Goal: Task Accomplishment & Management: Manage account settings

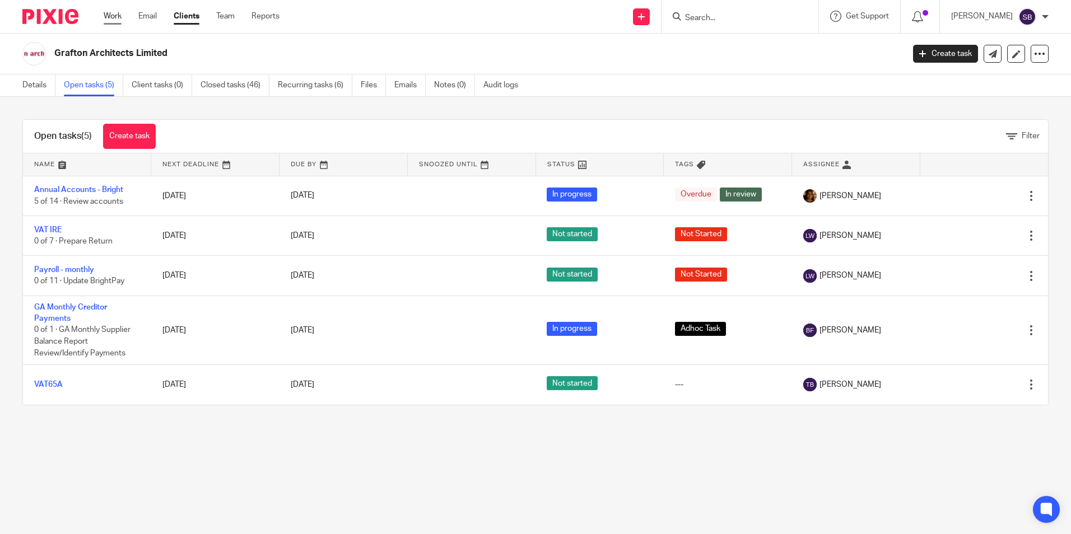
click at [114, 17] on link "Work" at bounding box center [113, 16] width 18 height 11
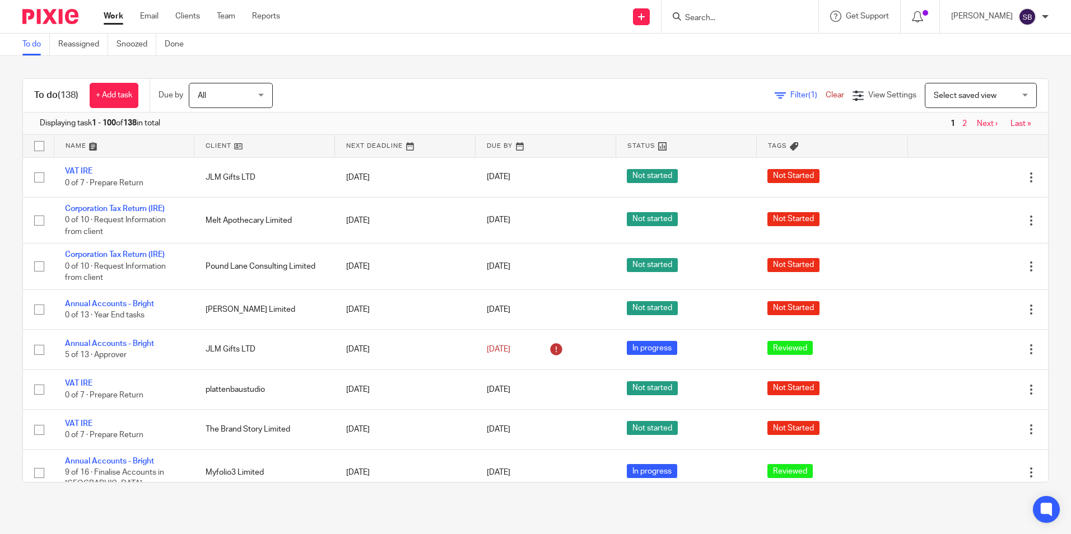
click at [705, 16] on input "Search" at bounding box center [734, 18] width 101 height 10
type input "IMMER"
click at [734, 45] on link at bounding box center [751, 48] width 139 height 26
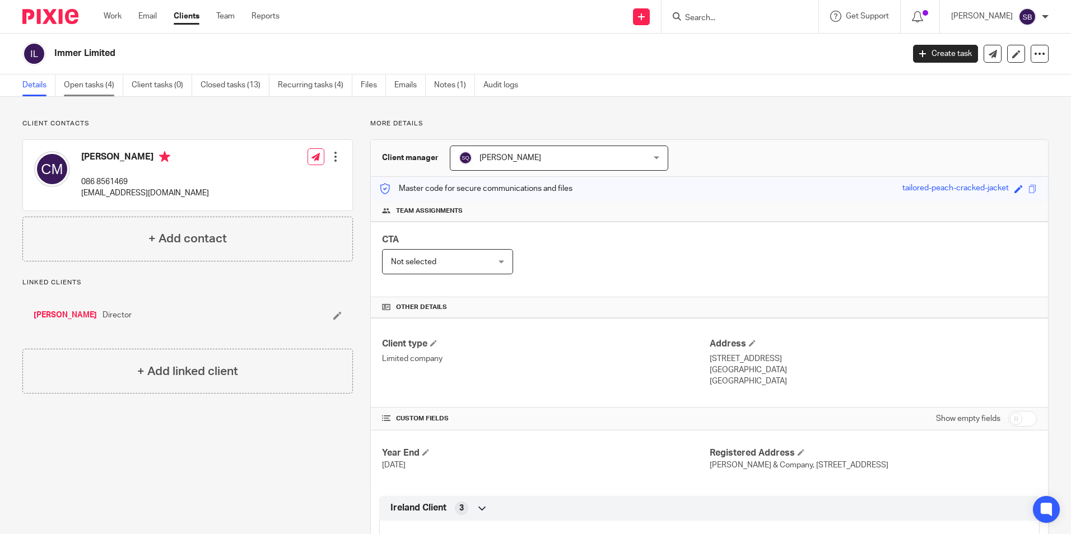
click at [79, 89] on link "Open tasks (4)" at bounding box center [93, 85] width 59 height 22
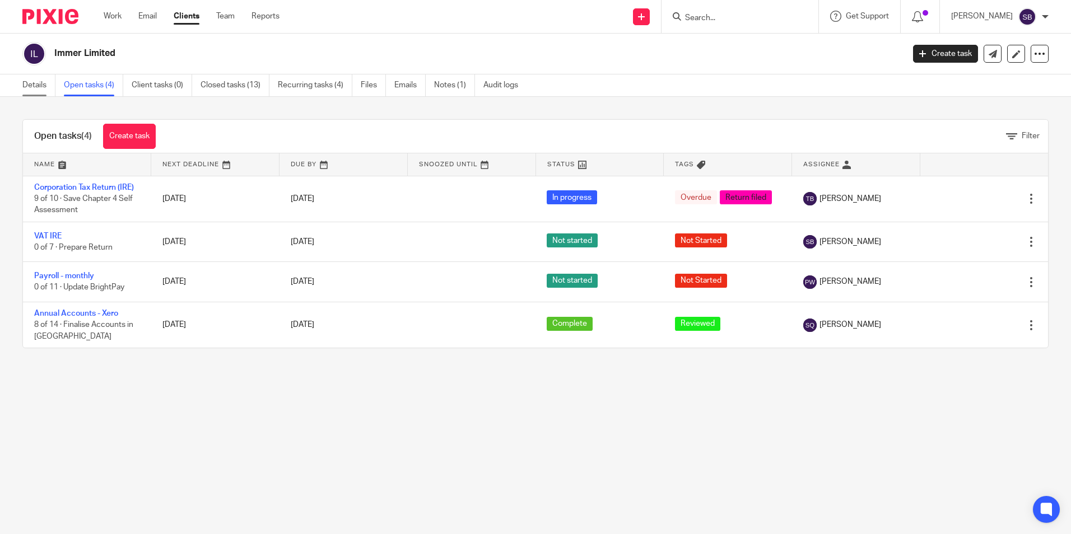
click at [44, 87] on link "Details" at bounding box center [38, 85] width 33 height 22
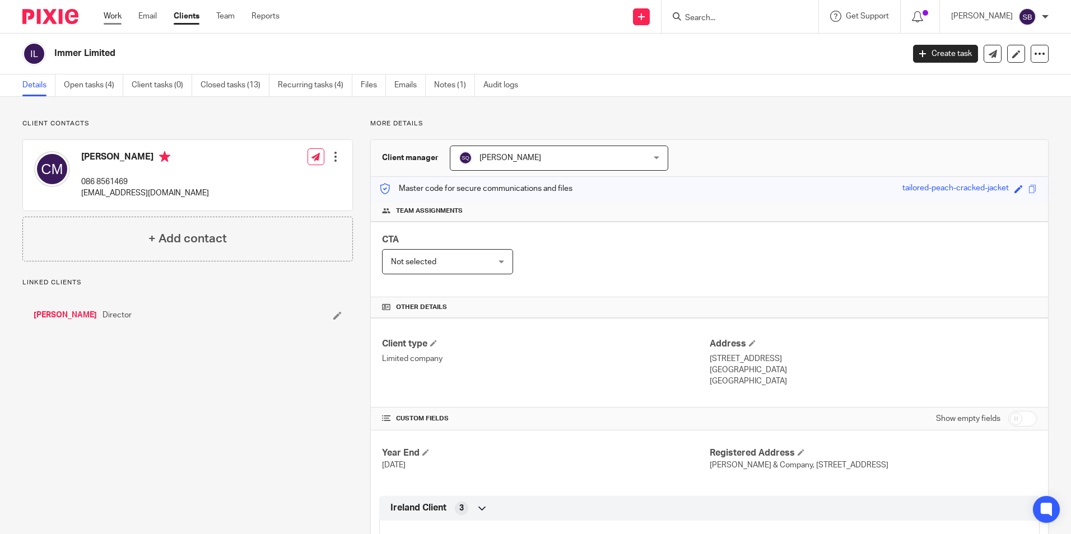
click at [116, 17] on link "Work" at bounding box center [113, 16] width 18 height 11
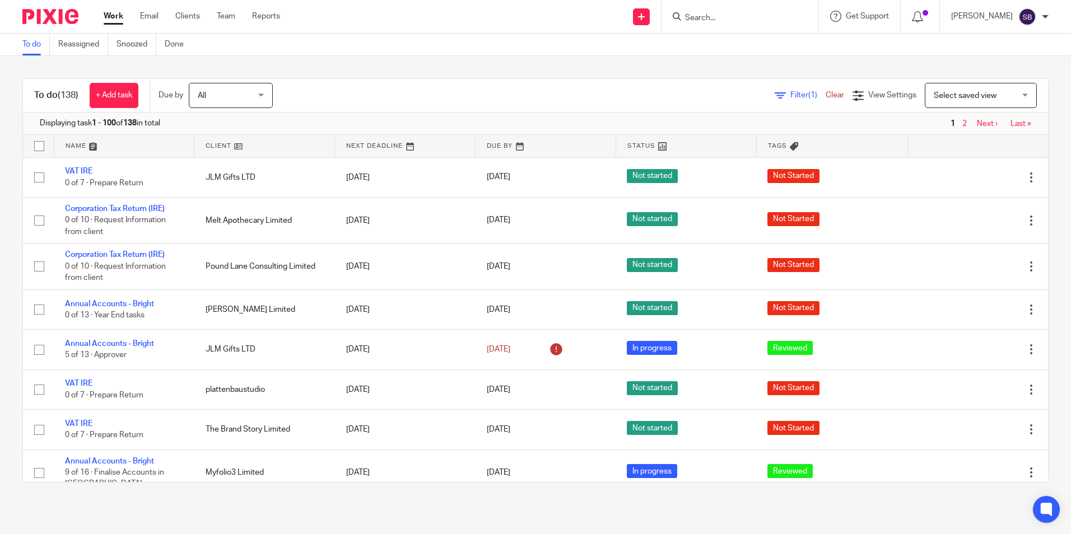
click at [709, 16] on input "Search" at bounding box center [734, 18] width 101 height 10
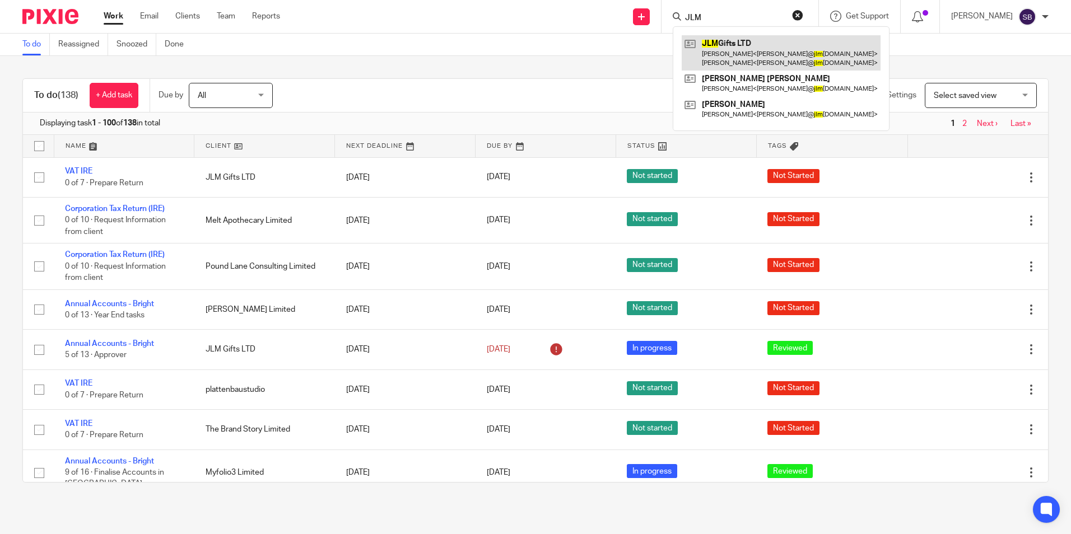
type input "JLM"
click at [740, 54] on link at bounding box center [781, 52] width 199 height 35
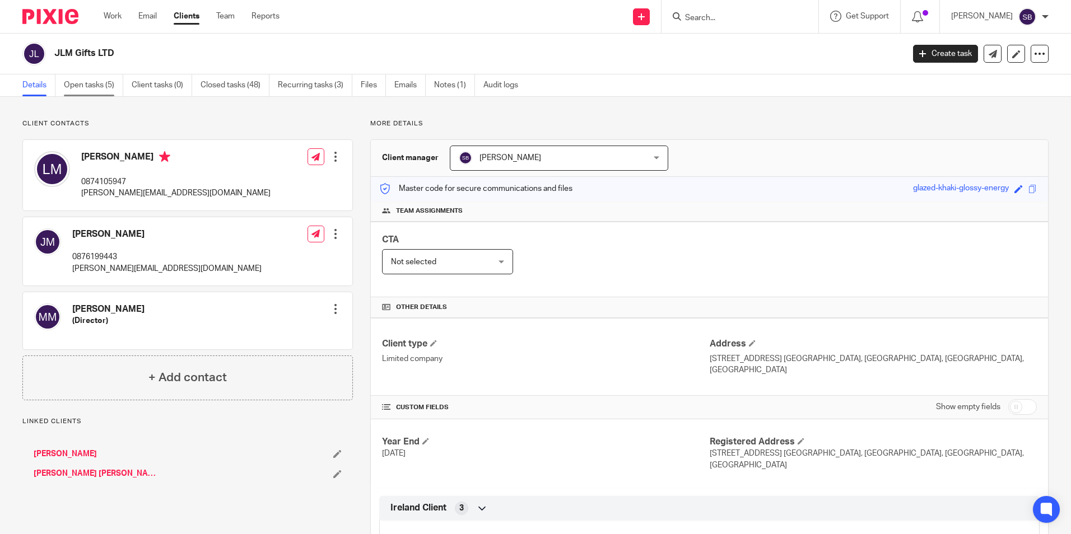
click at [96, 83] on link "Open tasks (5)" at bounding box center [93, 85] width 59 height 22
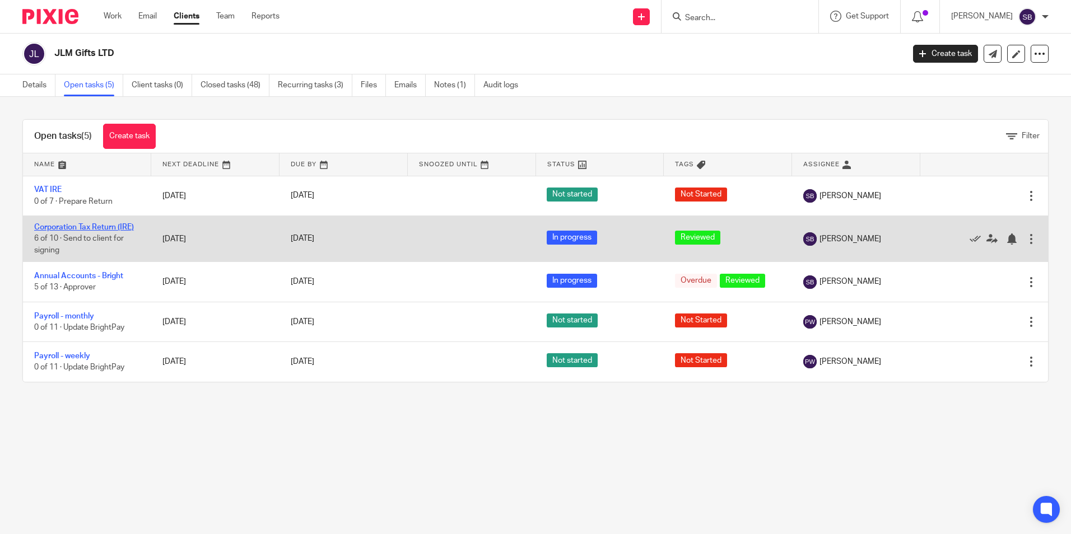
click at [110, 227] on link "Corporation Tax Return (IRE)" at bounding box center [84, 227] width 100 height 8
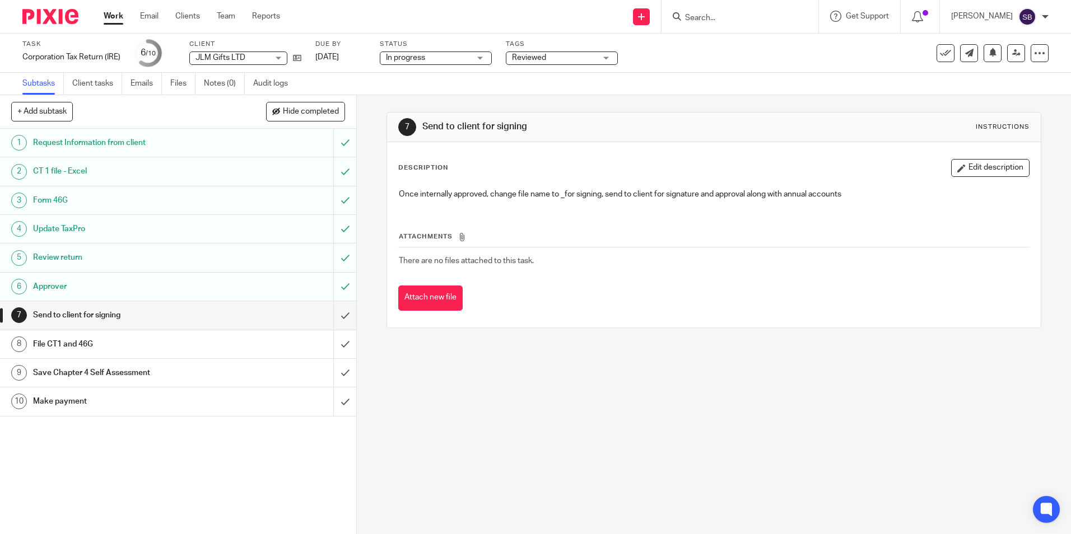
click at [609, 59] on div "Reviewed" at bounding box center [562, 58] width 112 height 13
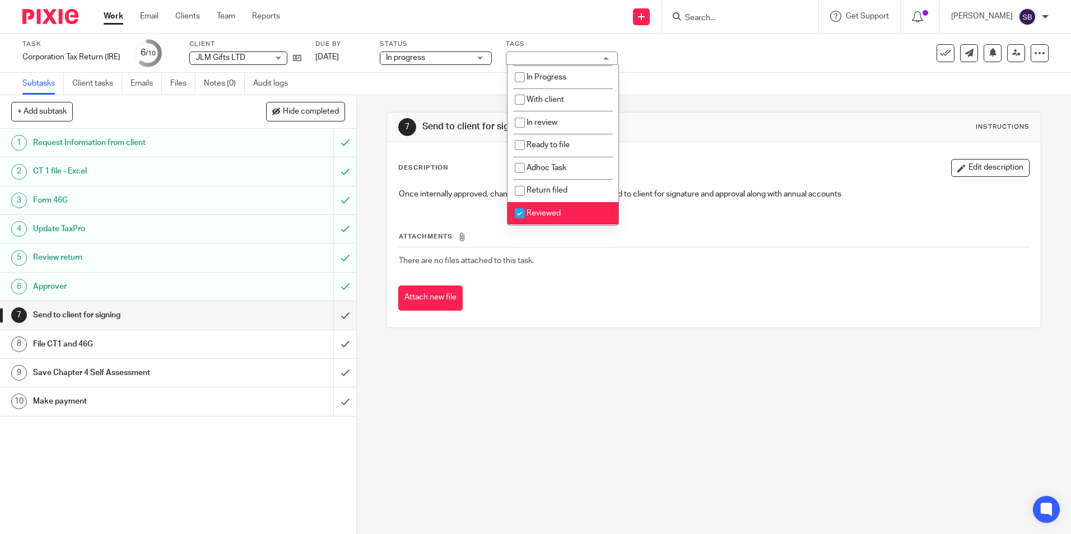
scroll to position [78, 0]
click at [548, 184] on li "Return filed" at bounding box center [562, 190] width 111 height 23
checkbox input "true"
click at [516, 214] on input "checkbox" at bounding box center [519, 213] width 21 height 21
checkbox input "false"
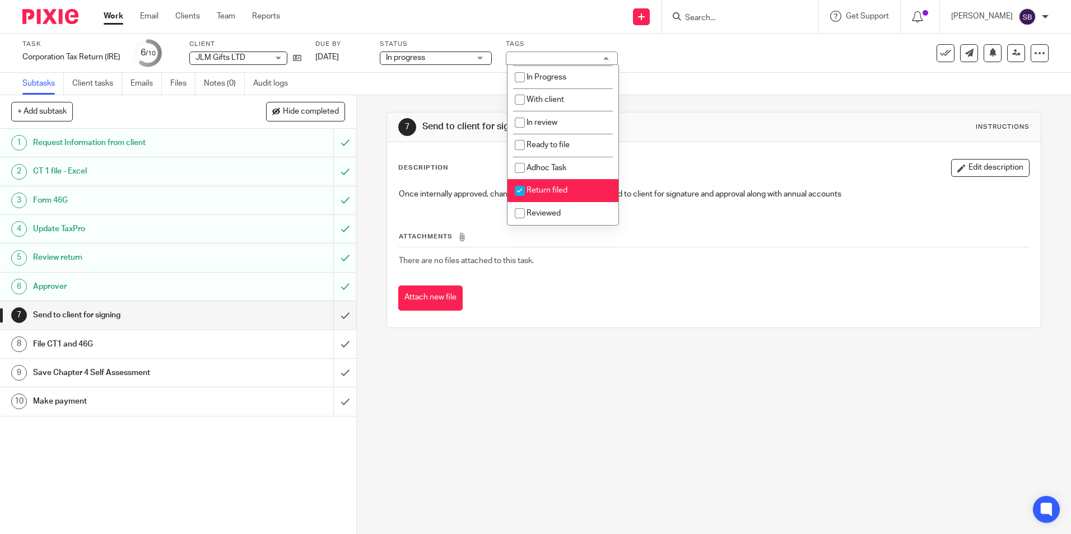
click at [715, 94] on div "Subtasks Client tasks Emails Files Notes (0) Audit logs" at bounding box center [535, 84] width 1071 height 22
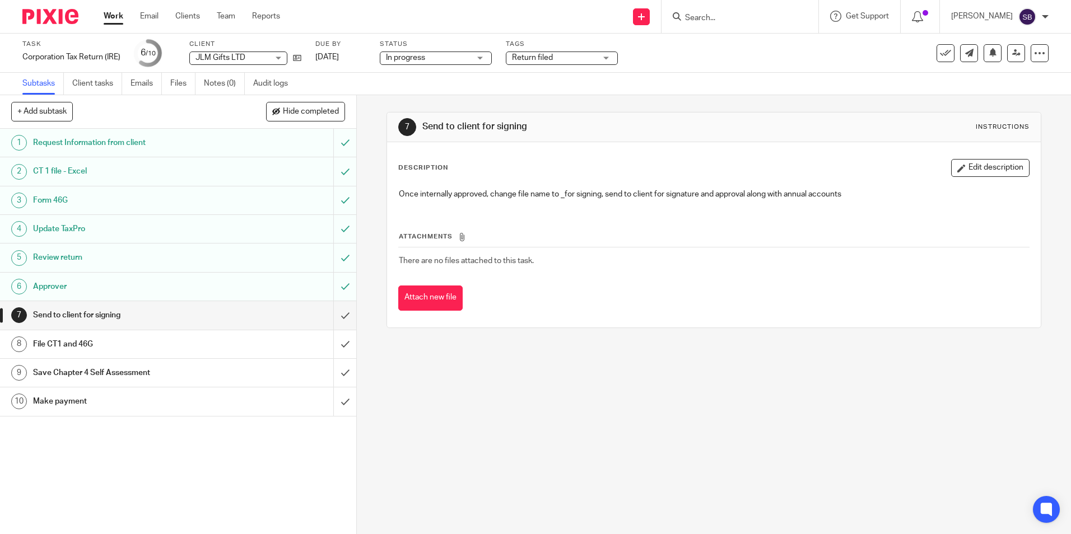
click at [107, 15] on link "Work" at bounding box center [114, 16] width 20 height 11
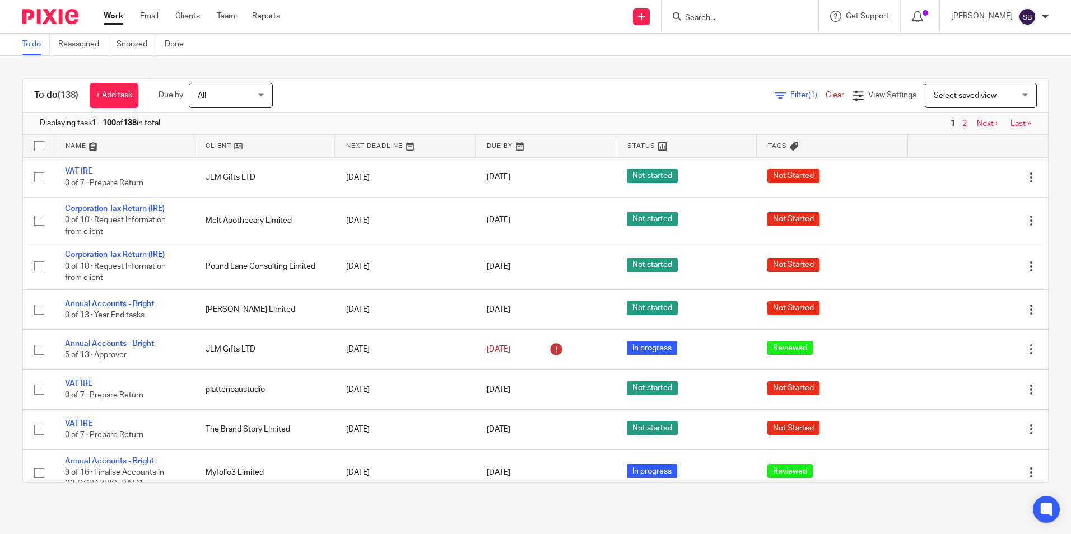
click at [701, 21] on input "Search" at bounding box center [734, 18] width 101 height 10
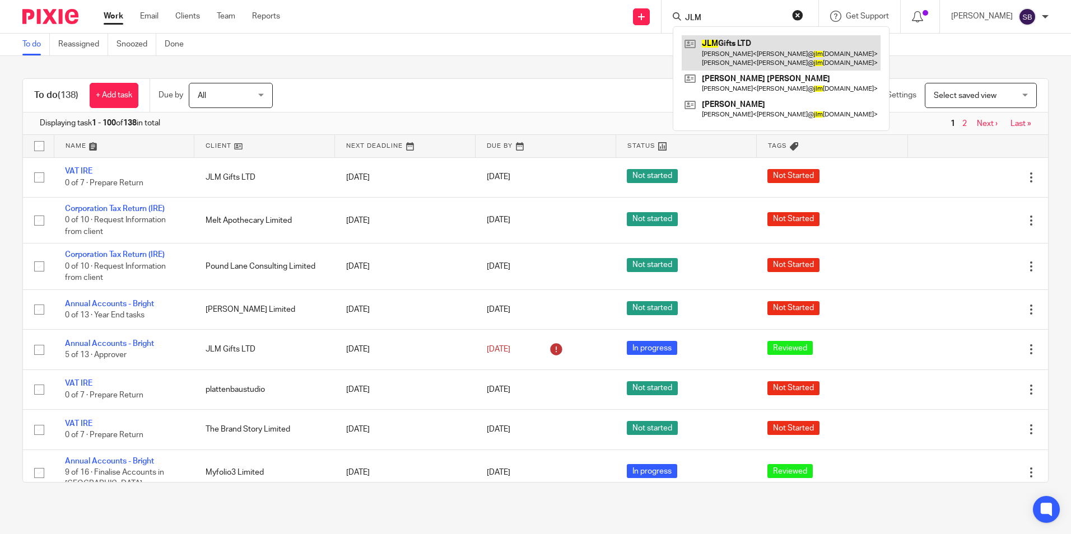
type input "JLM"
click at [735, 50] on link at bounding box center [781, 52] width 199 height 35
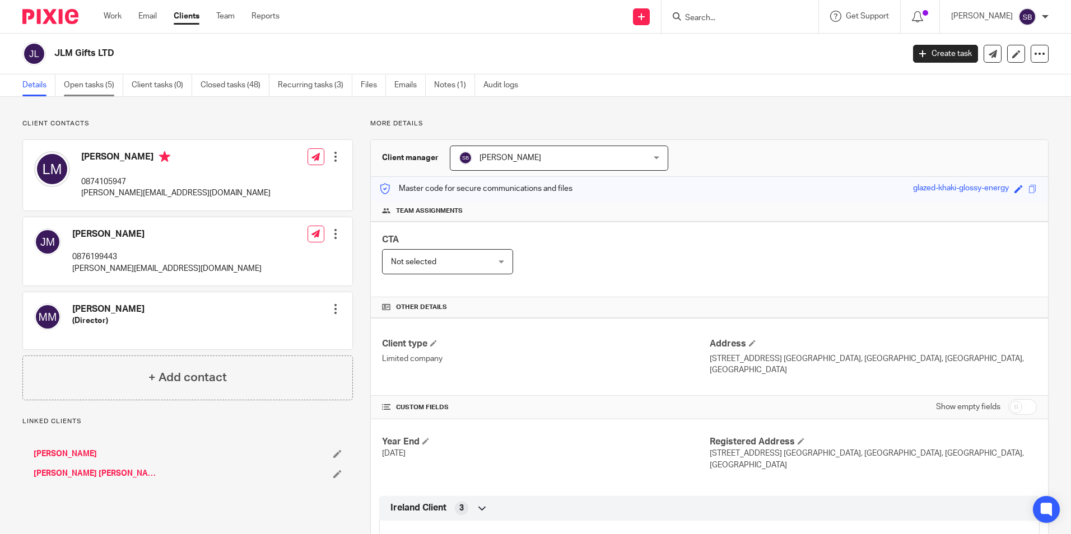
click at [72, 86] on link "Open tasks (5)" at bounding box center [93, 85] width 59 height 22
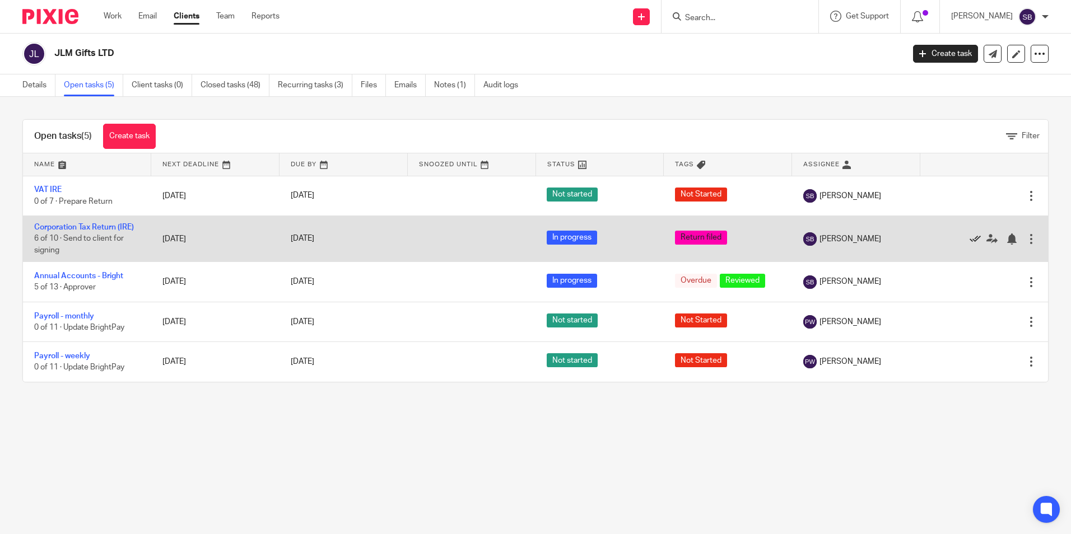
click at [970, 238] on icon at bounding box center [975, 239] width 11 height 11
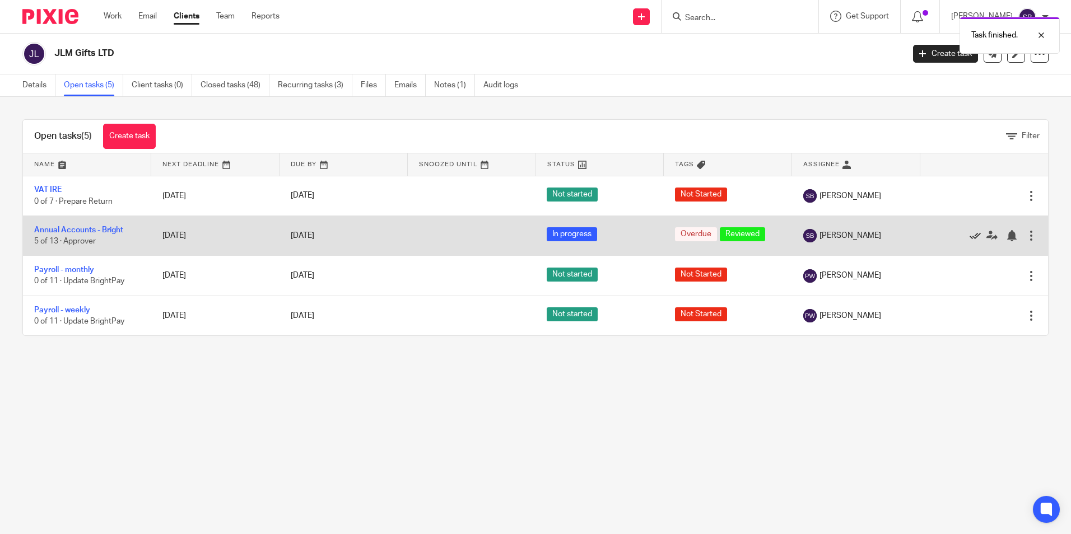
click at [970, 237] on icon at bounding box center [975, 235] width 11 height 11
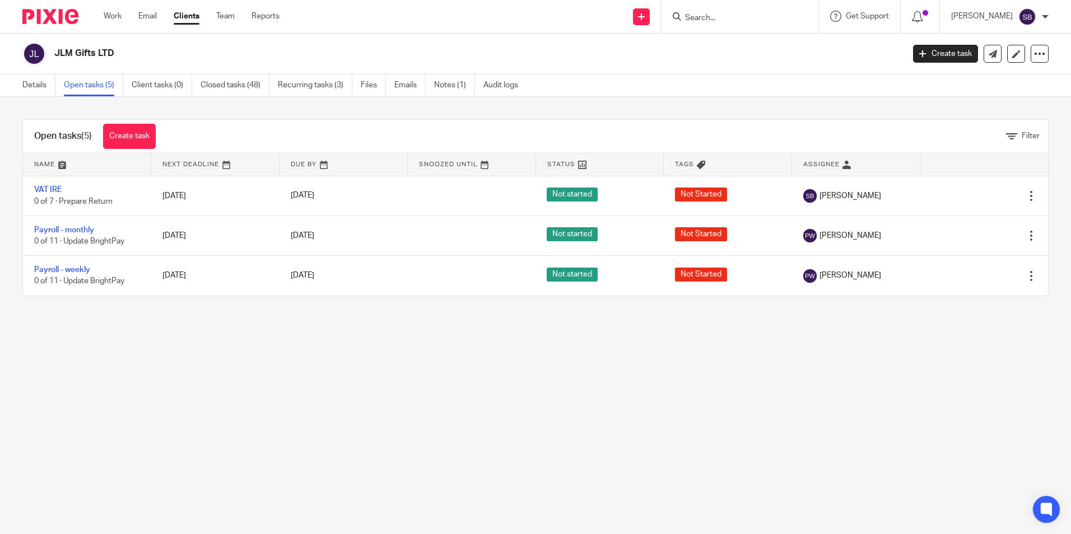
click at [88, 82] on link "Open tasks (5)" at bounding box center [93, 85] width 59 height 22
click at [710, 13] on input "Search" at bounding box center [734, 18] width 101 height 10
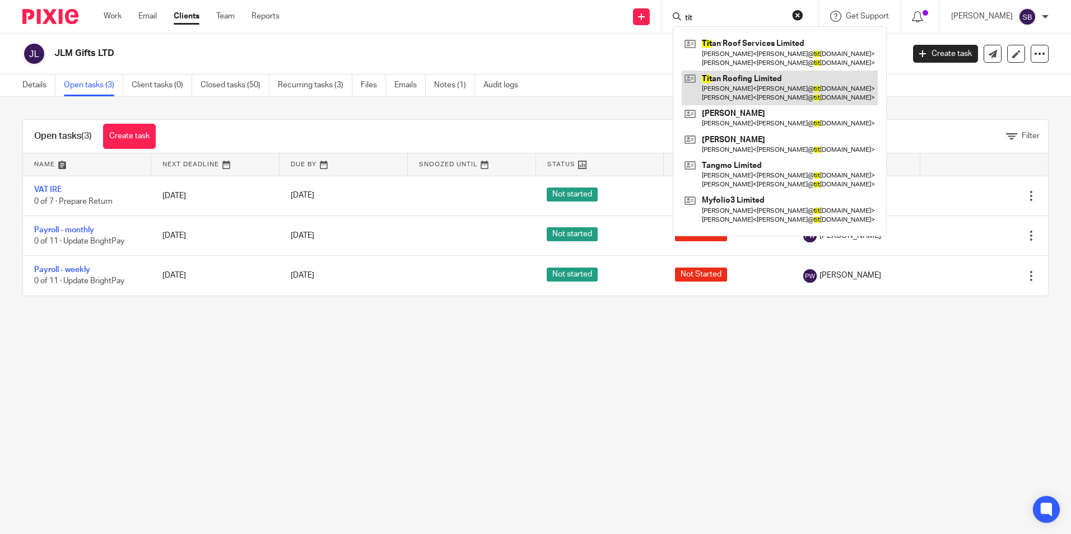
type input "tit"
click at [772, 81] on link at bounding box center [780, 88] width 196 height 35
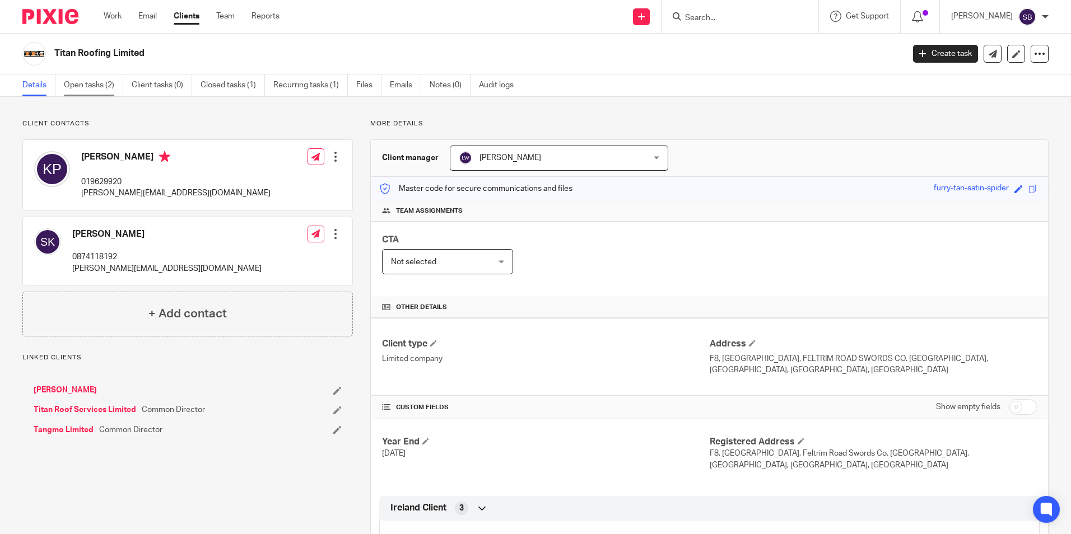
click at [77, 82] on link "Open tasks (2)" at bounding box center [93, 85] width 59 height 22
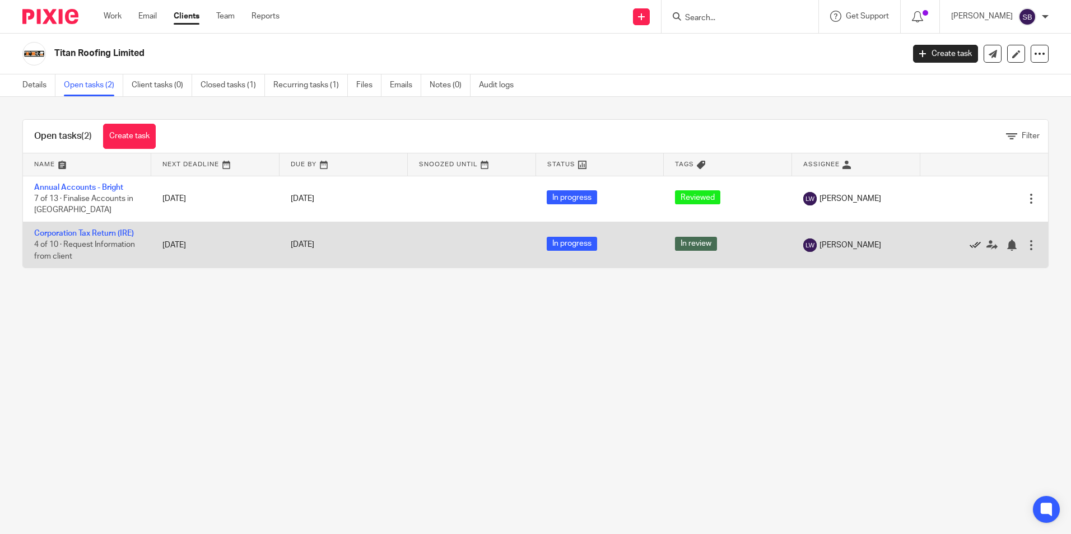
click at [970, 244] on icon at bounding box center [975, 245] width 11 height 11
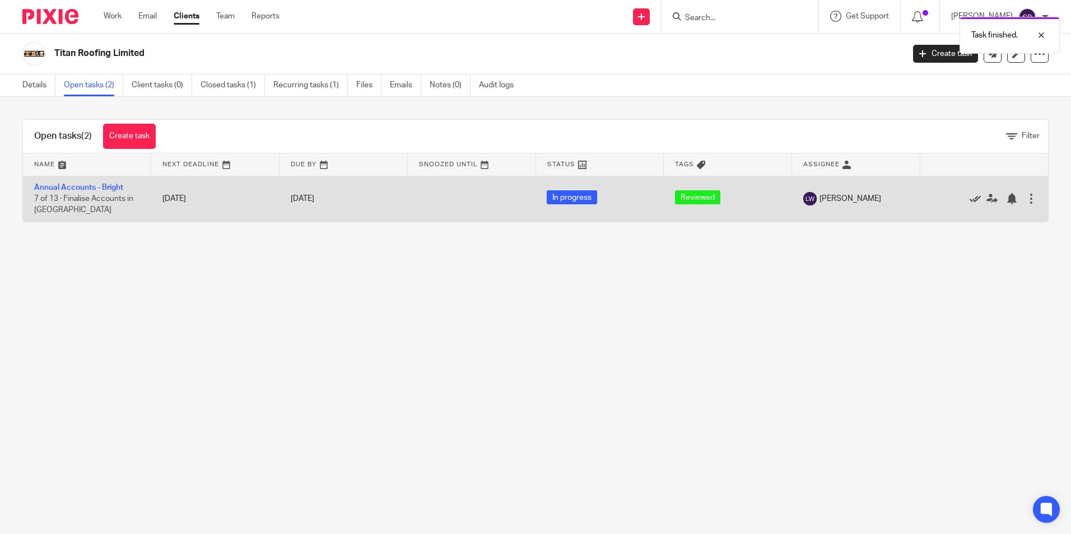
click at [970, 199] on icon at bounding box center [975, 198] width 11 height 11
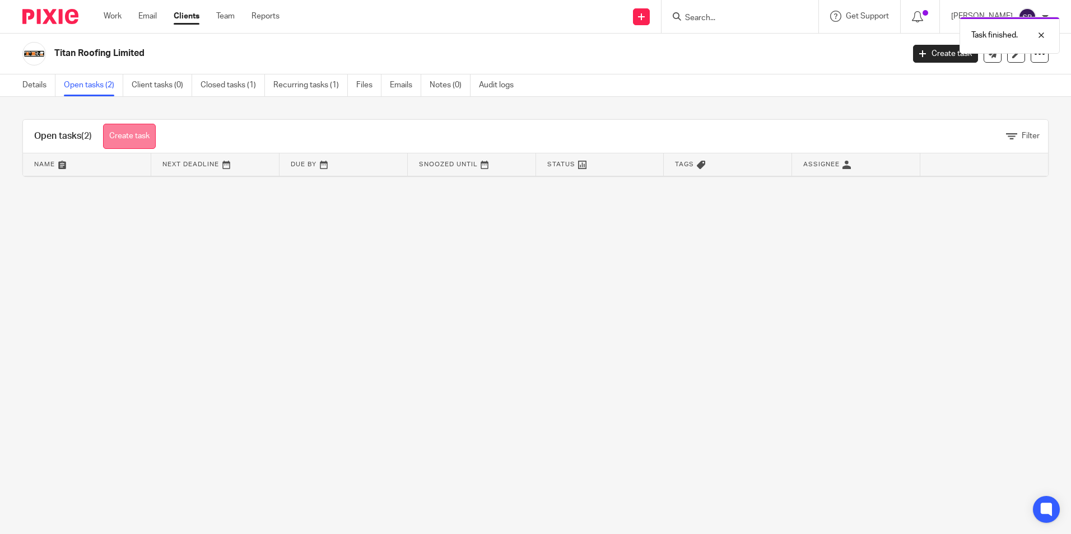
click at [129, 134] on link "Create task" at bounding box center [129, 136] width 53 height 25
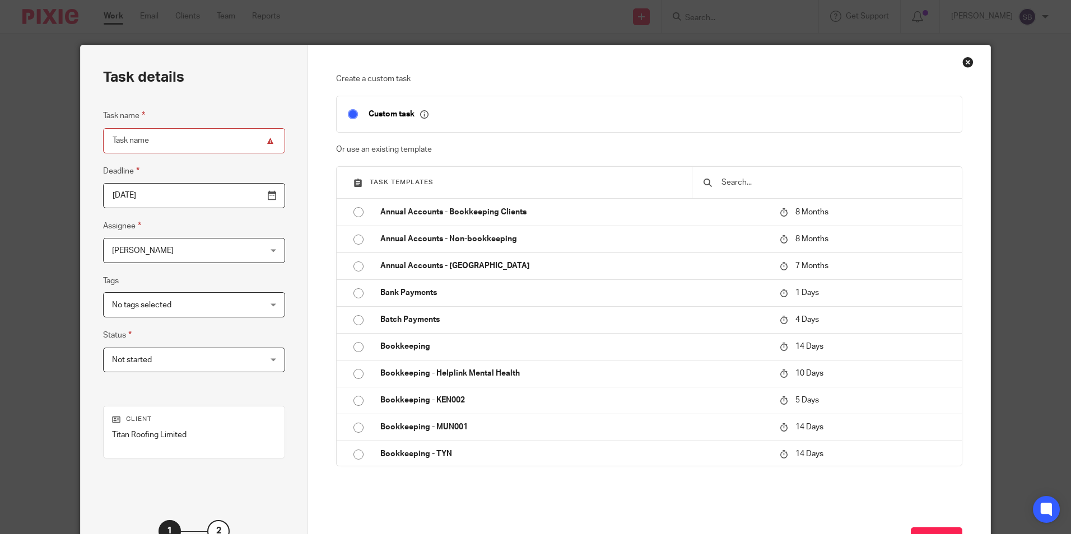
click at [964, 63] on div "Close this dialog window" at bounding box center [967, 62] width 11 height 11
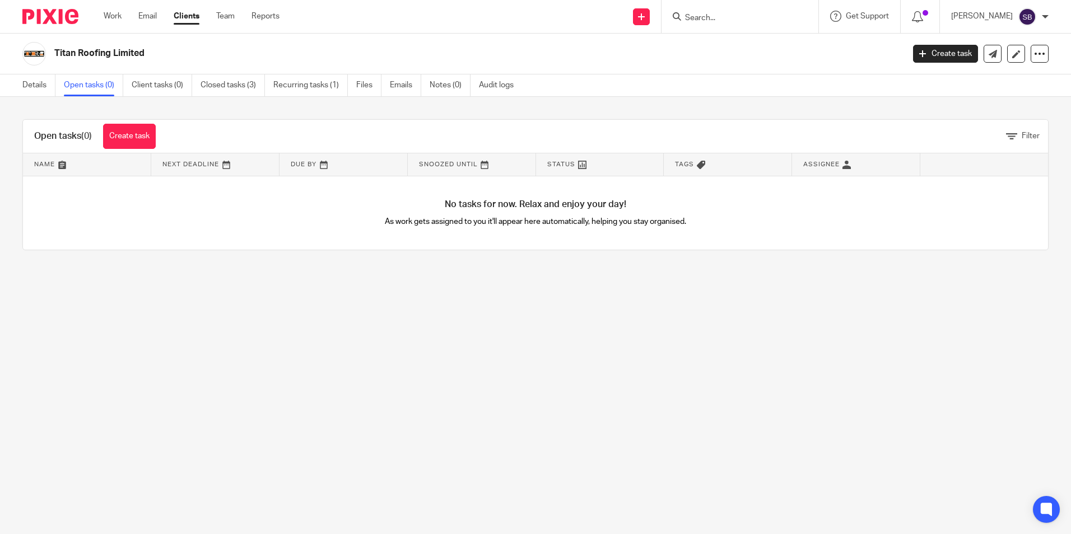
click at [701, 12] on form at bounding box center [743, 17] width 119 height 14
drag, startPoint x: 702, startPoint y: 8, endPoint x: 704, endPoint y: 17, distance: 9.2
click at [701, 14] on div at bounding box center [740, 16] width 157 height 33
click at [704, 17] on input "Search" at bounding box center [734, 18] width 101 height 10
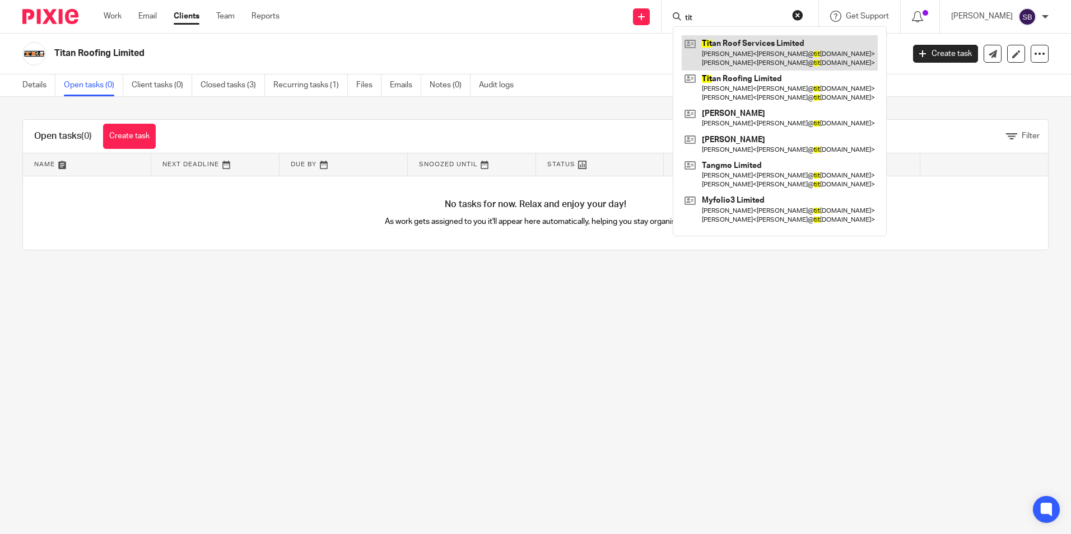
type input "tit"
click at [747, 49] on link at bounding box center [780, 52] width 196 height 35
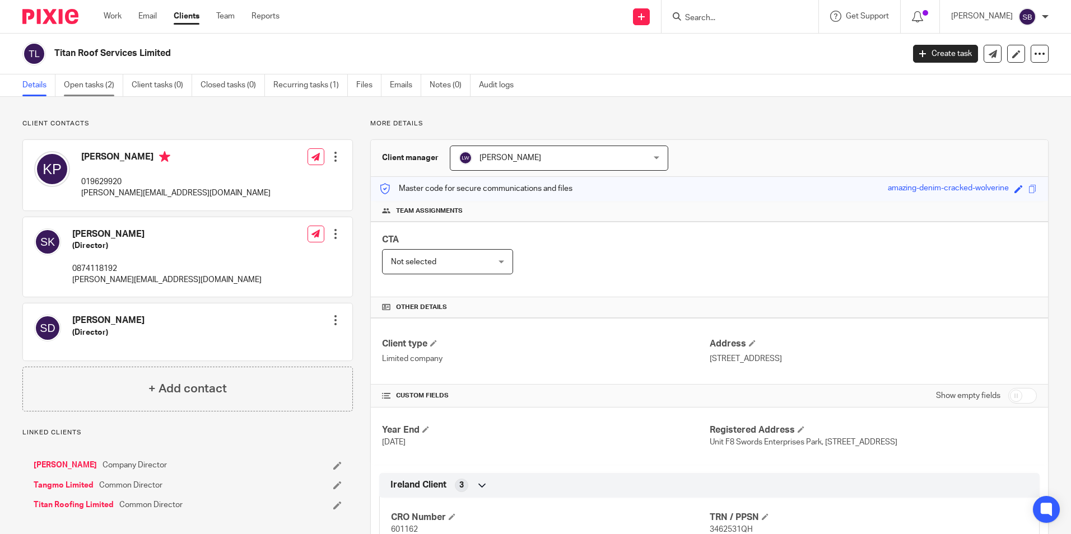
click at [92, 84] on link "Open tasks (2)" at bounding box center [93, 85] width 59 height 22
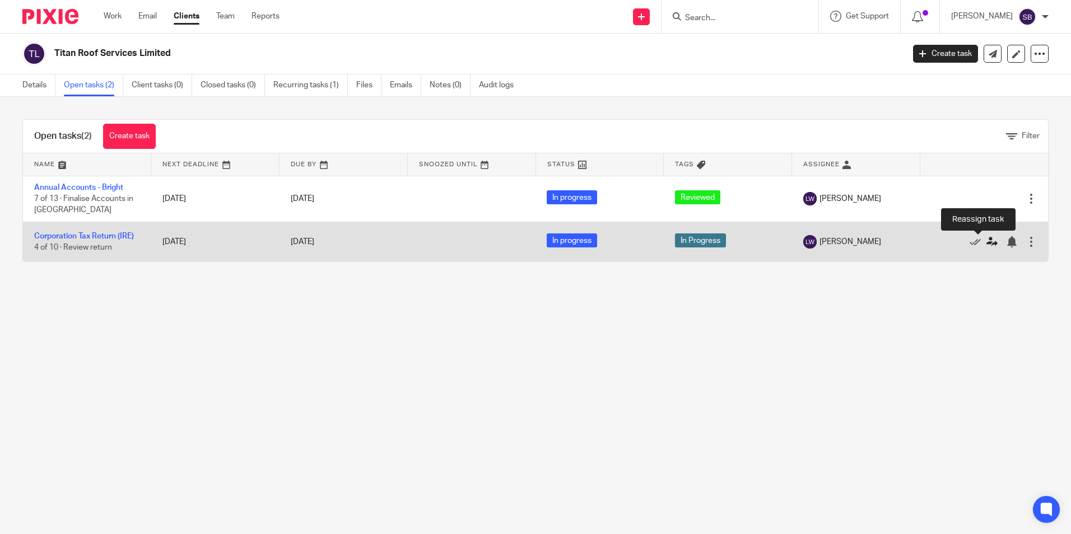
click at [986, 240] on icon at bounding box center [991, 241] width 11 height 11
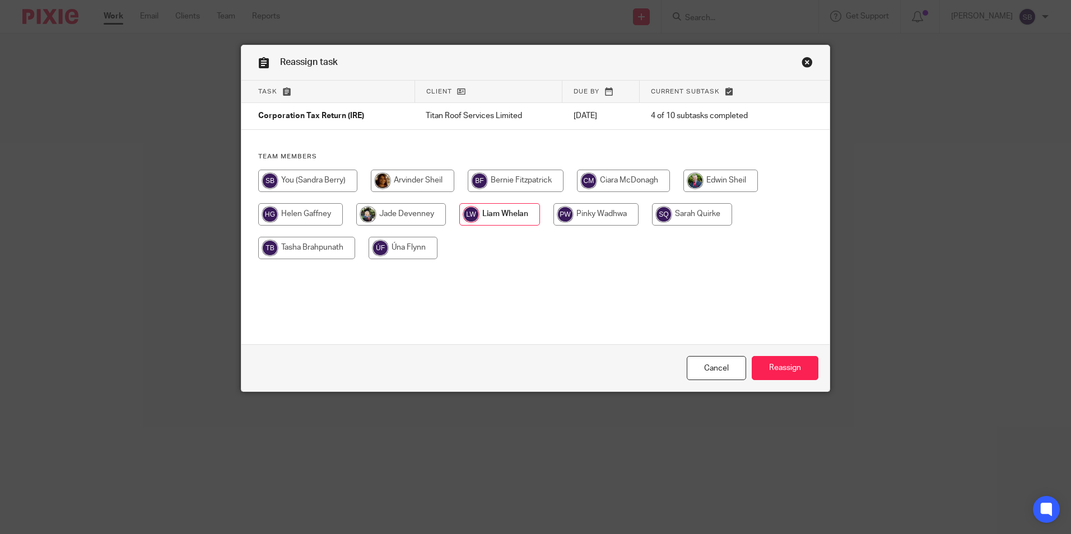
click at [307, 176] on input "radio" at bounding box center [307, 181] width 99 height 22
radio input "true"
click at [771, 364] on input "Reassign" at bounding box center [785, 368] width 67 height 24
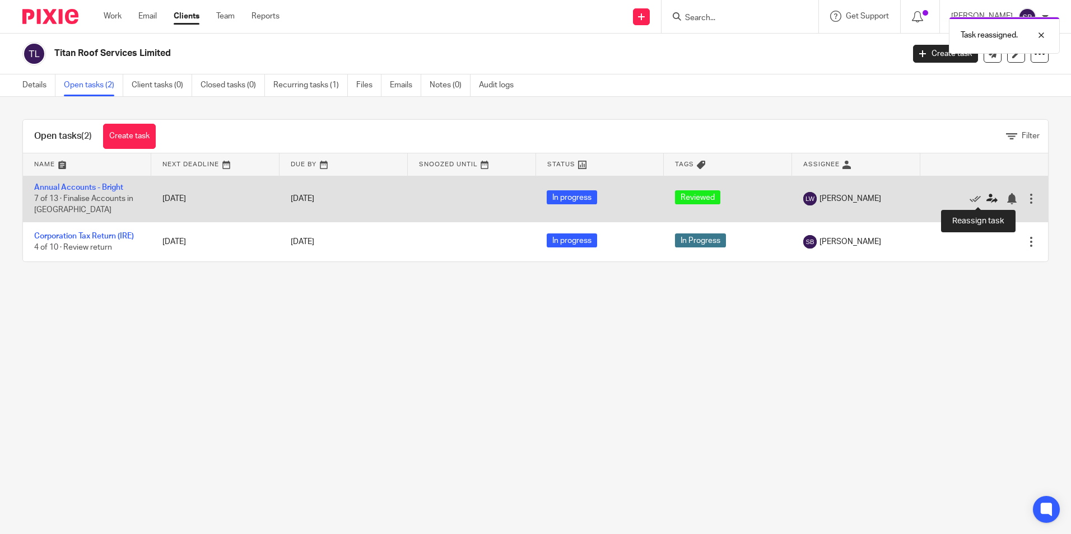
click at [986, 198] on icon at bounding box center [991, 198] width 11 height 11
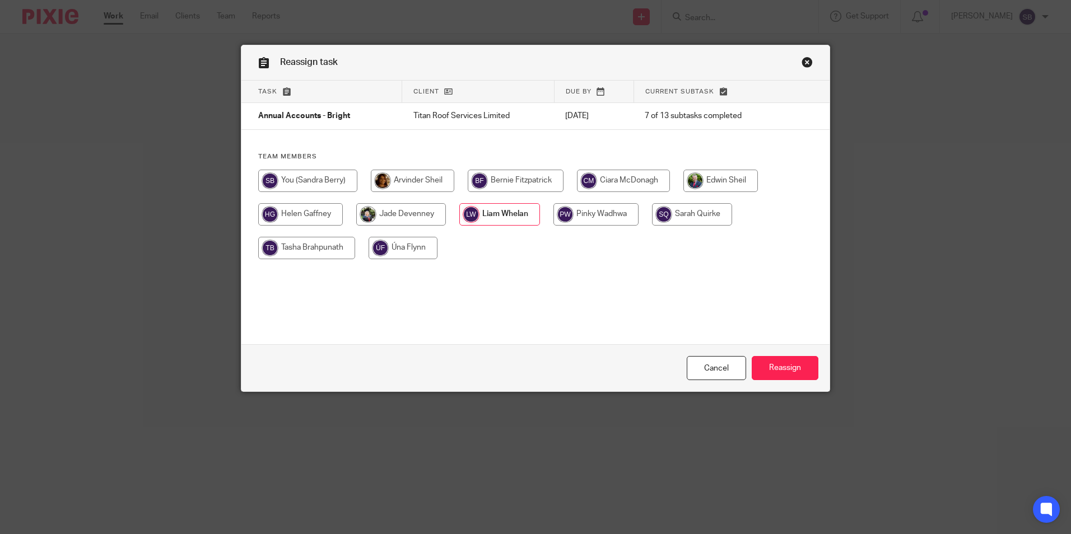
click at [319, 175] on input "radio" at bounding box center [307, 181] width 99 height 22
radio input "true"
click at [793, 360] on input "Reassign" at bounding box center [785, 368] width 67 height 24
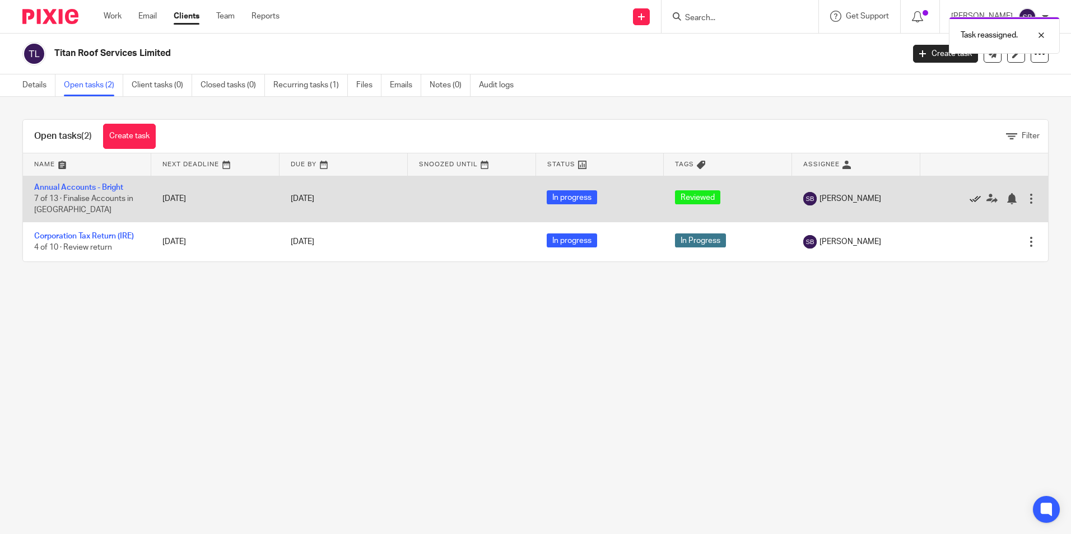
click at [970, 198] on icon at bounding box center [975, 198] width 11 height 11
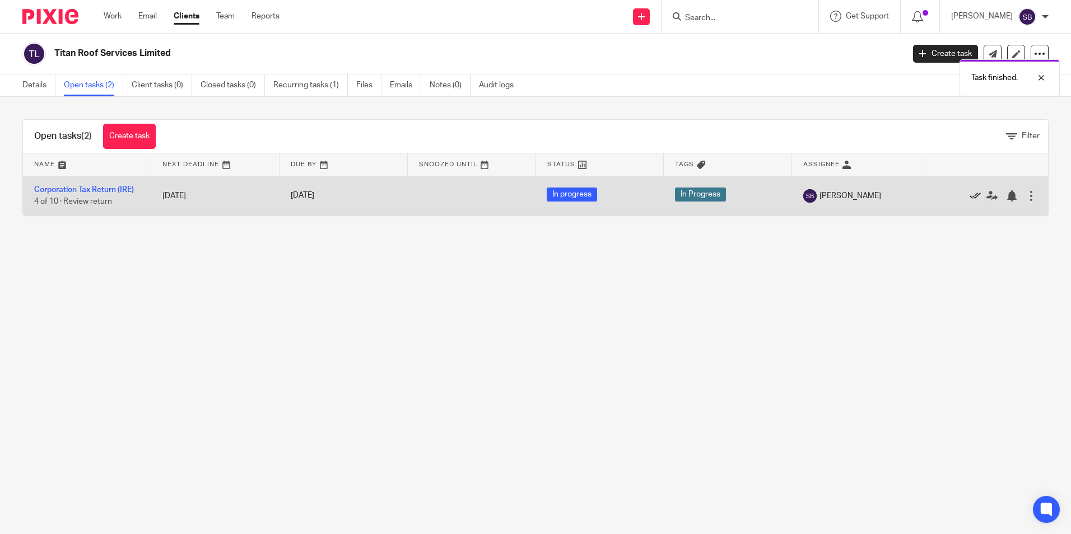
click at [970, 194] on icon at bounding box center [975, 195] width 11 height 11
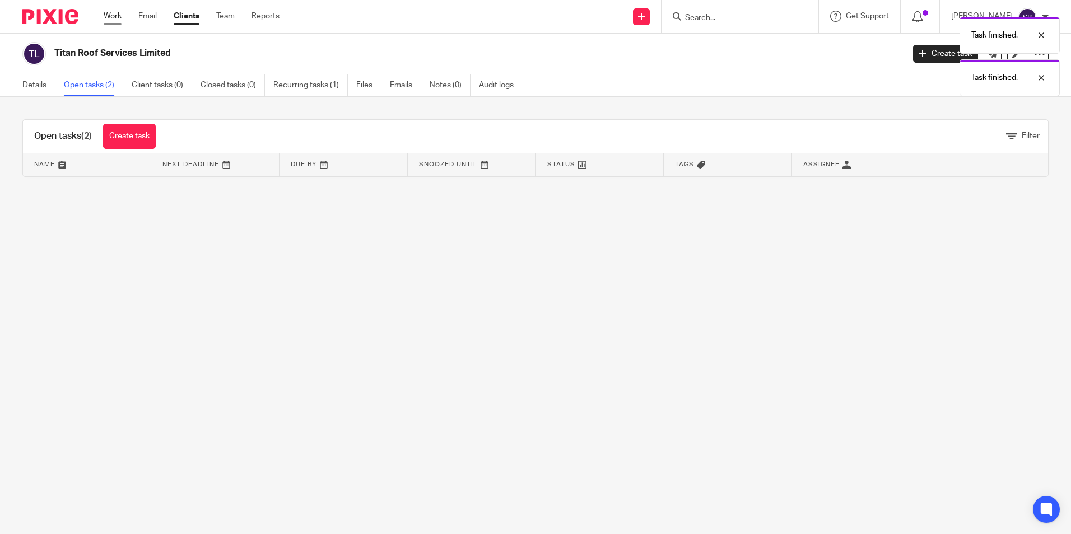
click at [115, 15] on link "Work" at bounding box center [113, 16] width 18 height 11
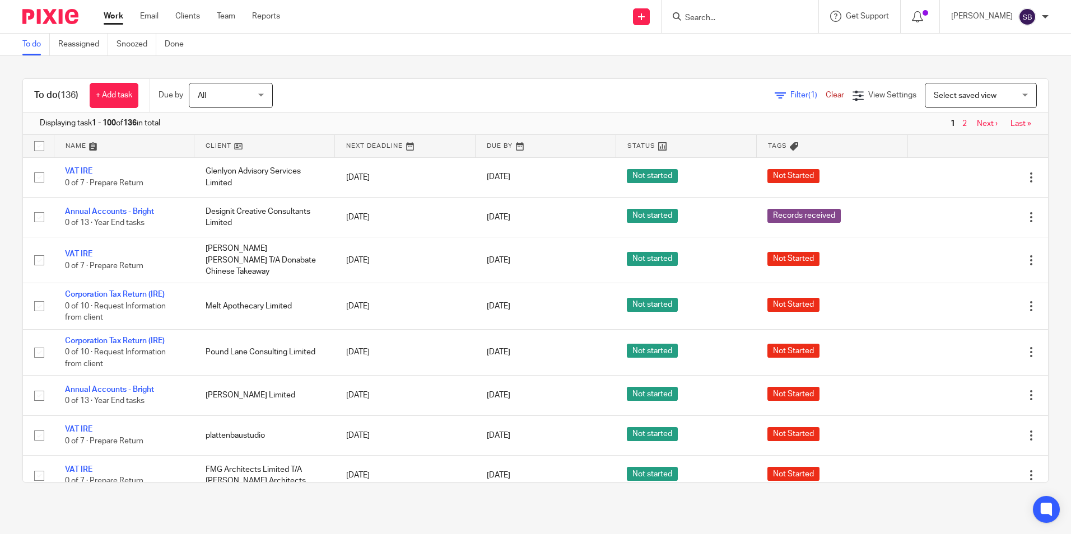
click at [706, 15] on input "Search" at bounding box center [734, 18] width 101 height 10
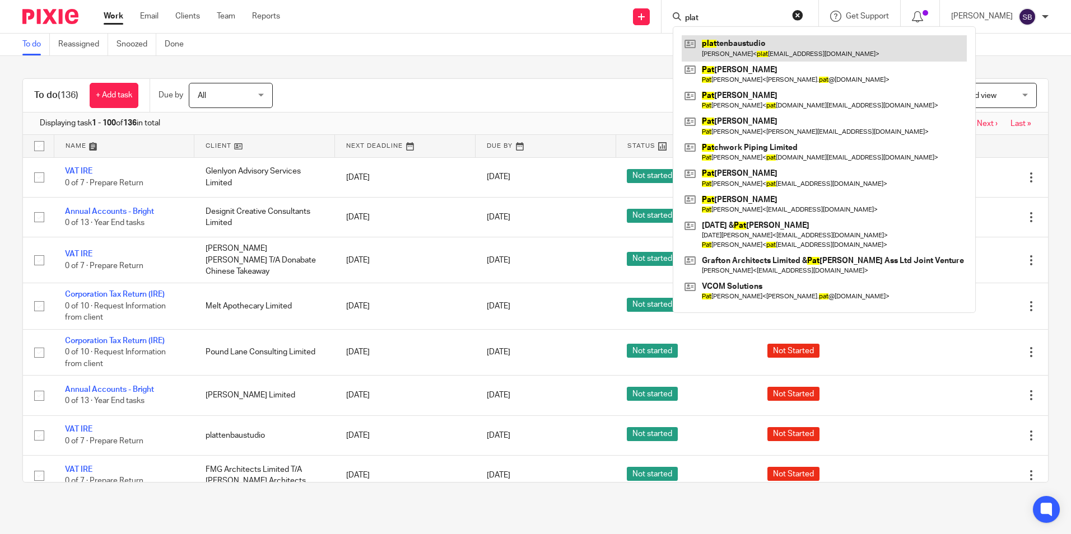
type input "plat"
click at [749, 46] on link at bounding box center [824, 48] width 285 height 26
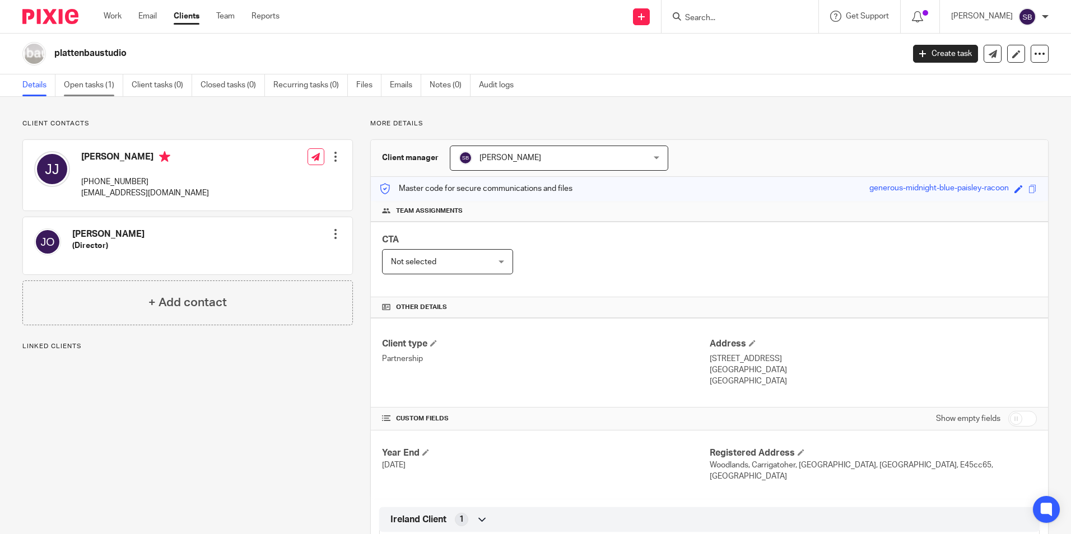
click at [94, 84] on link "Open tasks (1)" at bounding box center [93, 85] width 59 height 22
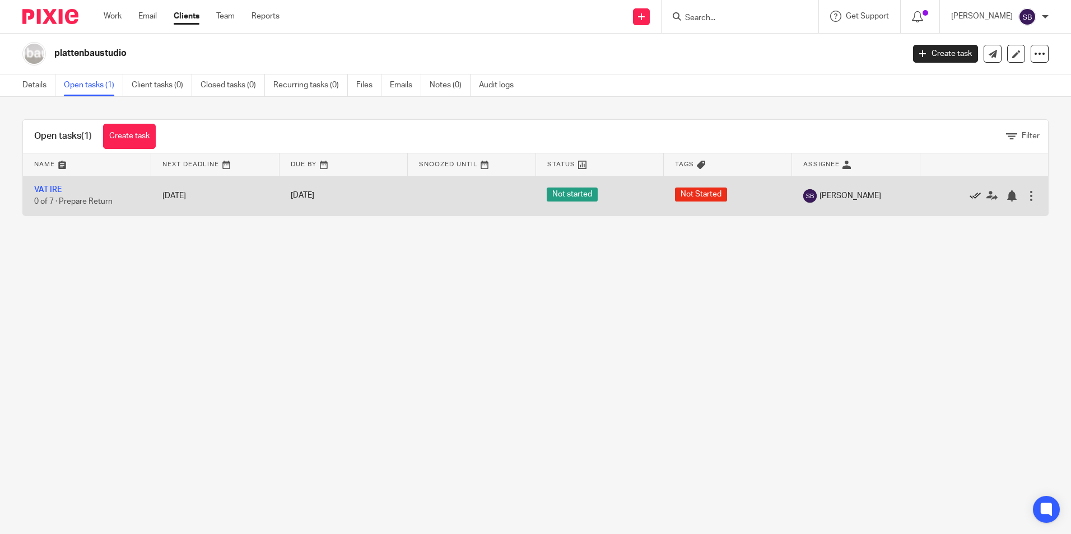
click at [970, 198] on icon at bounding box center [975, 195] width 11 height 11
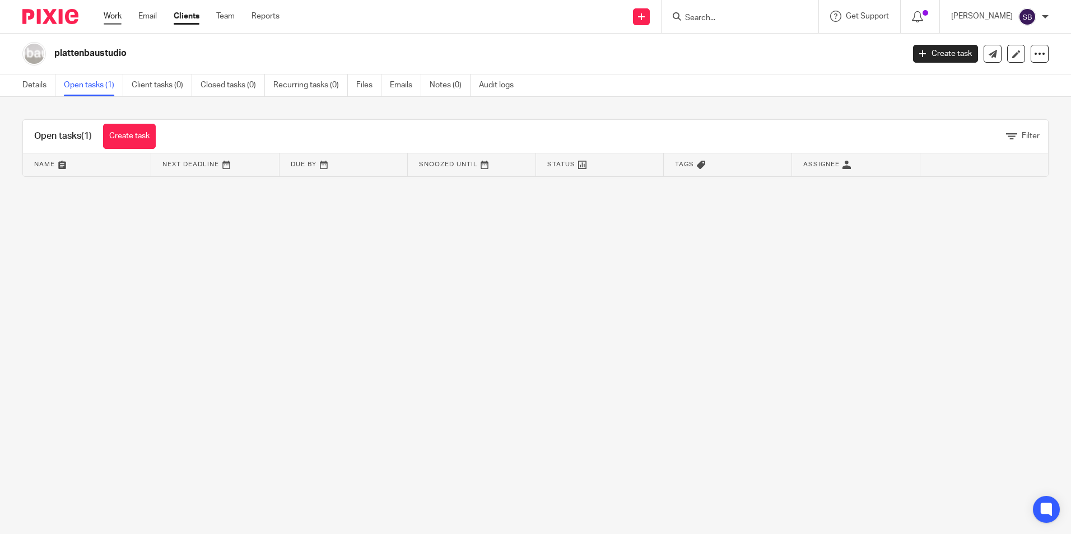
click at [113, 13] on link "Work" at bounding box center [113, 16] width 18 height 11
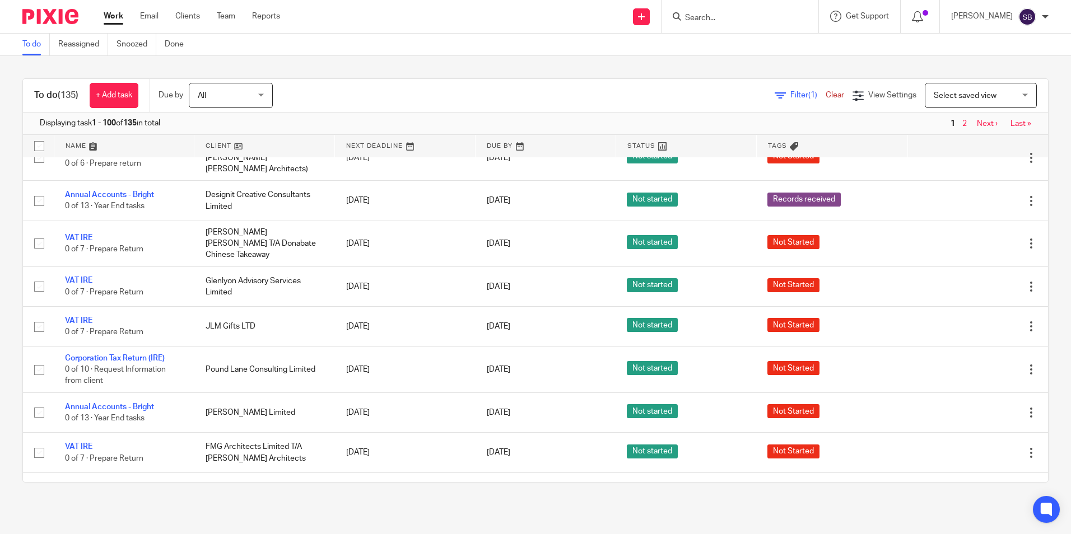
scroll to position [131, 0]
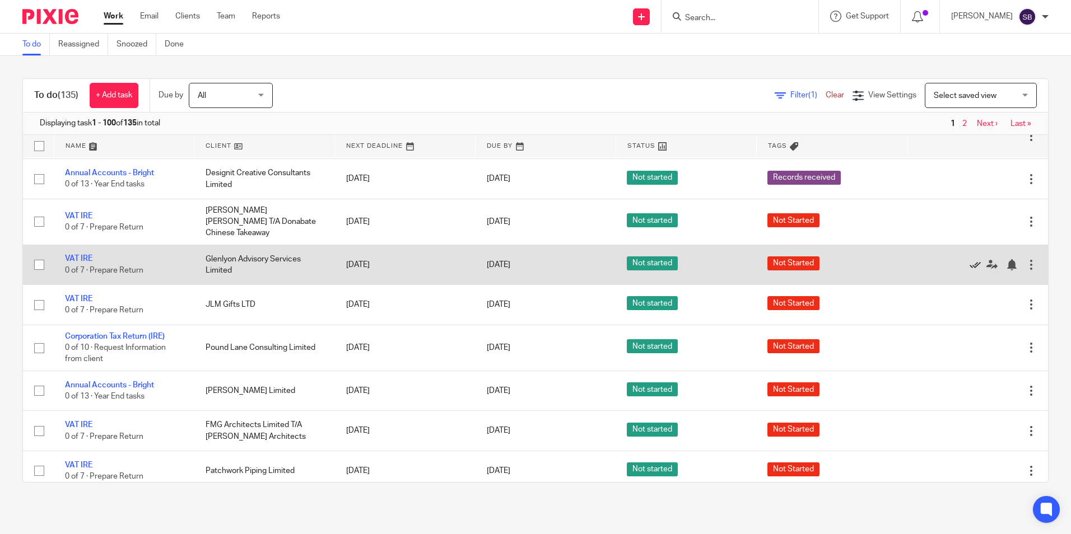
click at [970, 259] on icon at bounding box center [975, 264] width 11 height 11
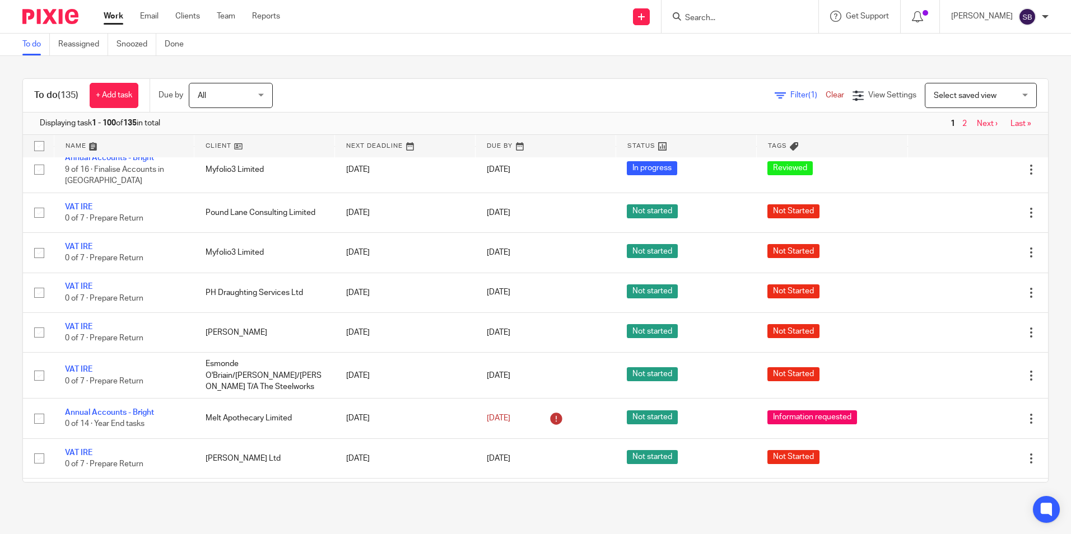
scroll to position [496, 0]
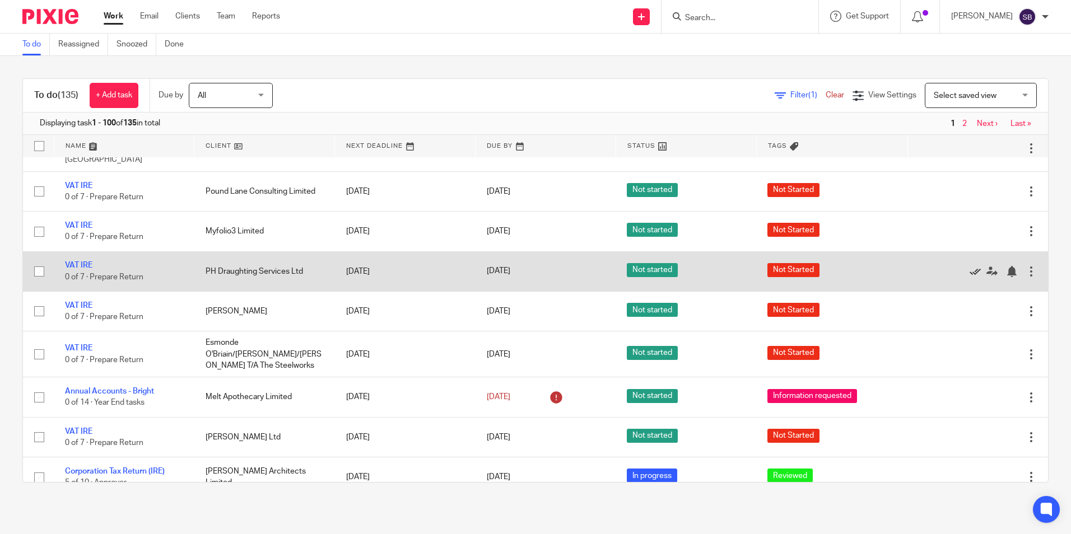
click at [970, 266] on icon at bounding box center [975, 271] width 11 height 11
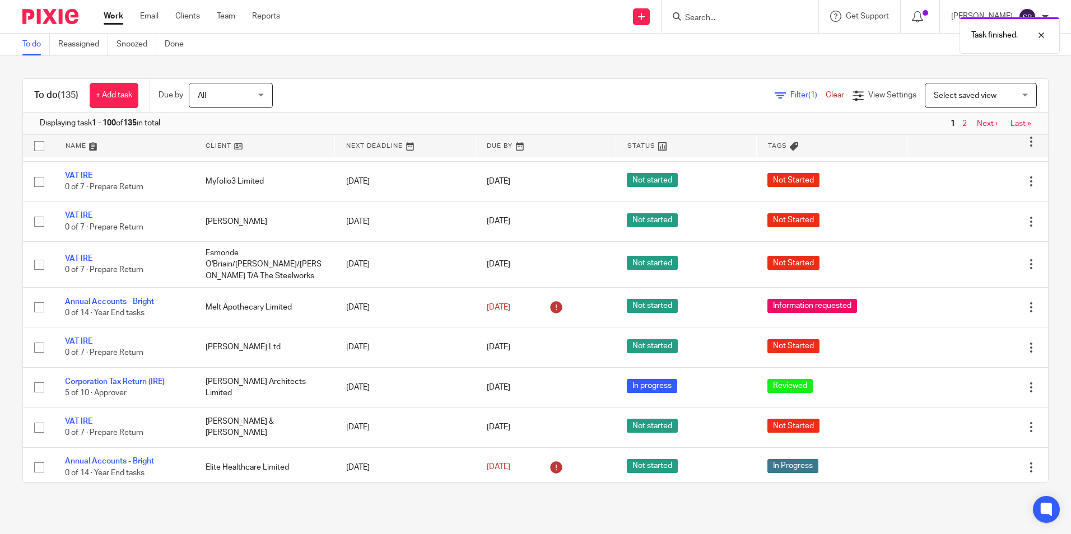
scroll to position [596, 0]
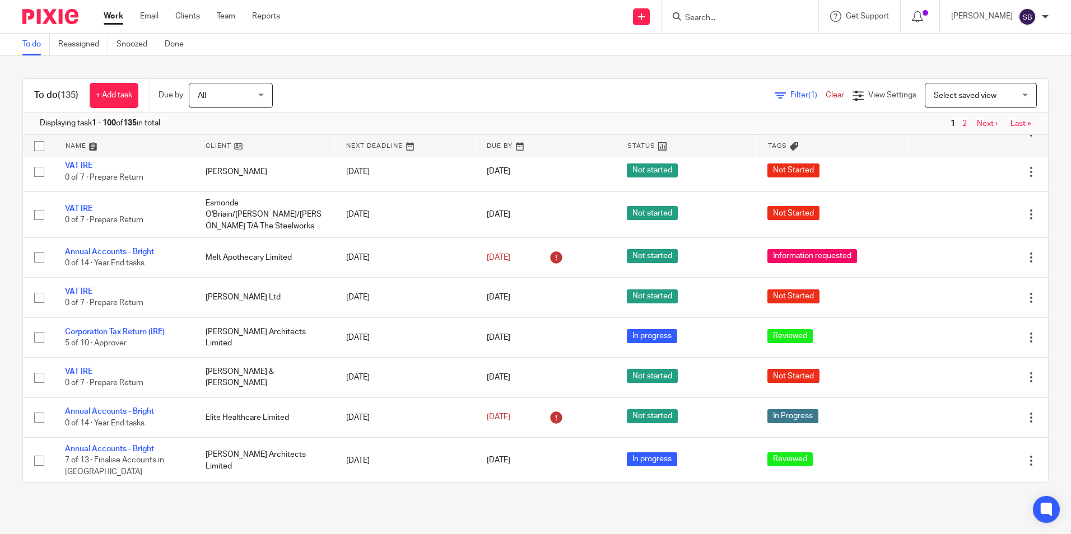
click at [714, 11] on form at bounding box center [743, 17] width 119 height 14
click at [707, 13] on input "Search" at bounding box center [734, 18] width 101 height 10
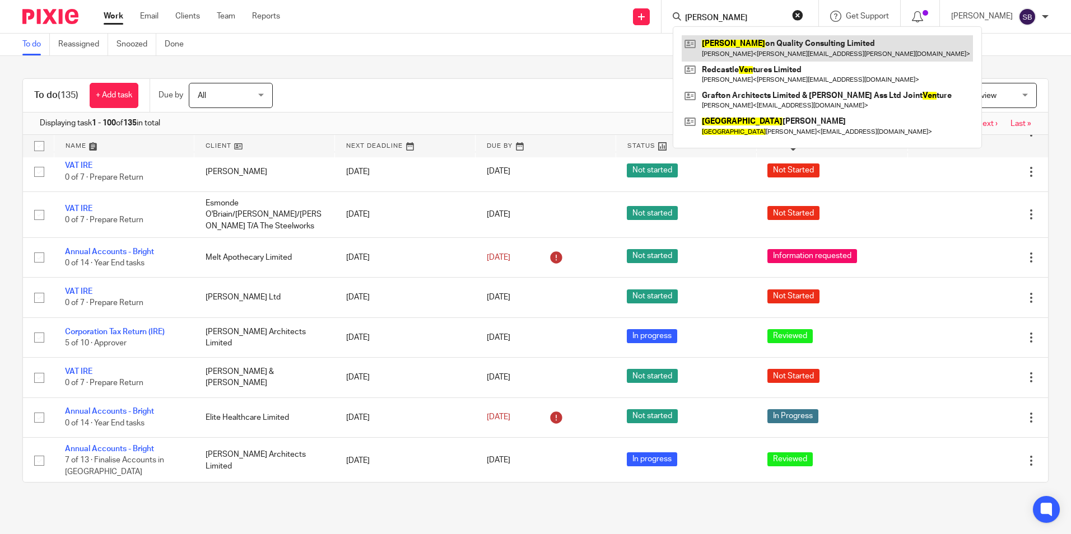
type input "vern"
click at [754, 44] on link at bounding box center [827, 48] width 291 height 26
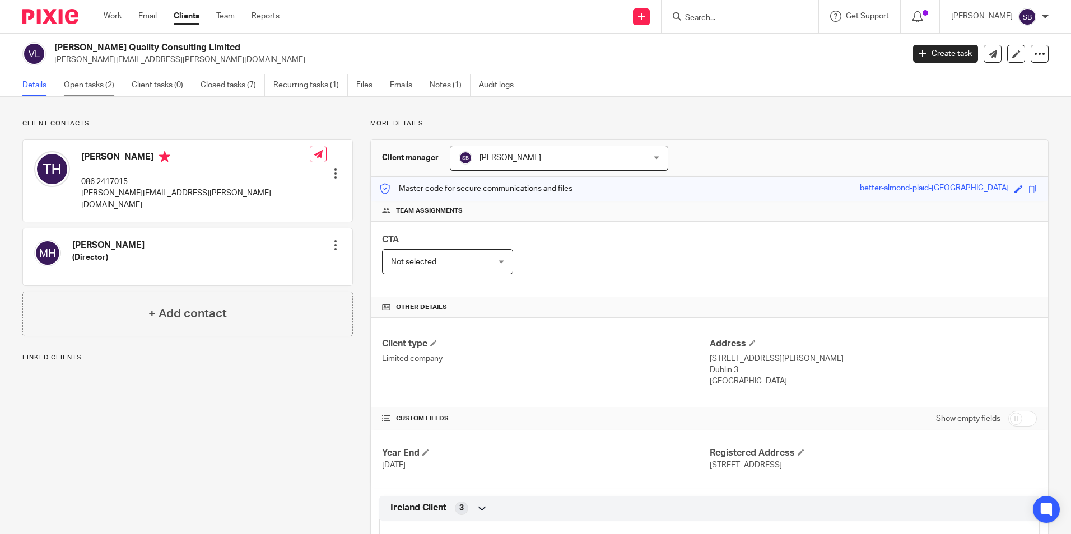
click at [85, 83] on link "Open tasks (2)" at bounding box center [93, 85] width 59 height 22
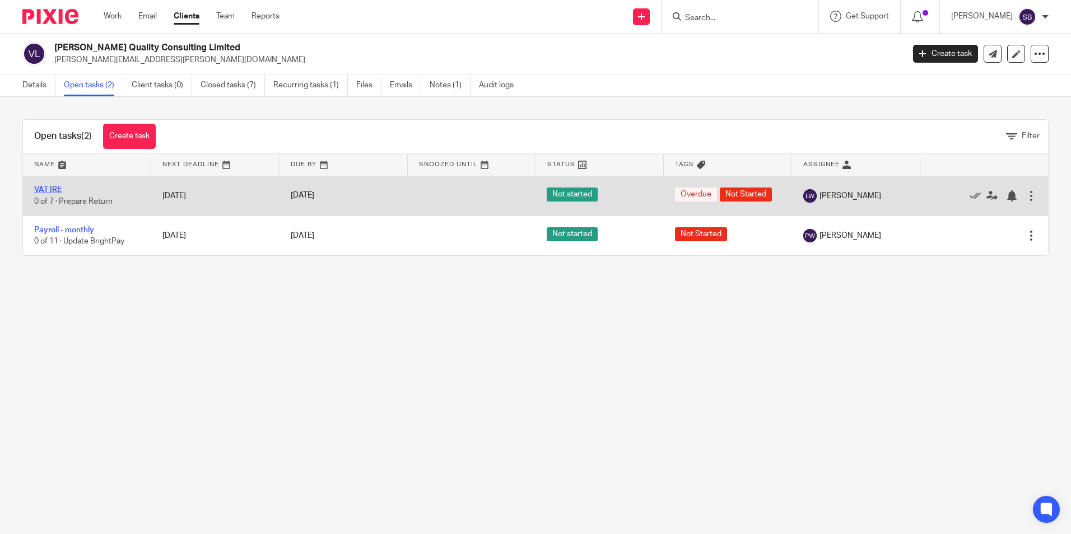
click at [50, 188] on link "VAT IRE" at bounding box center [47, 190] width 27 height 8
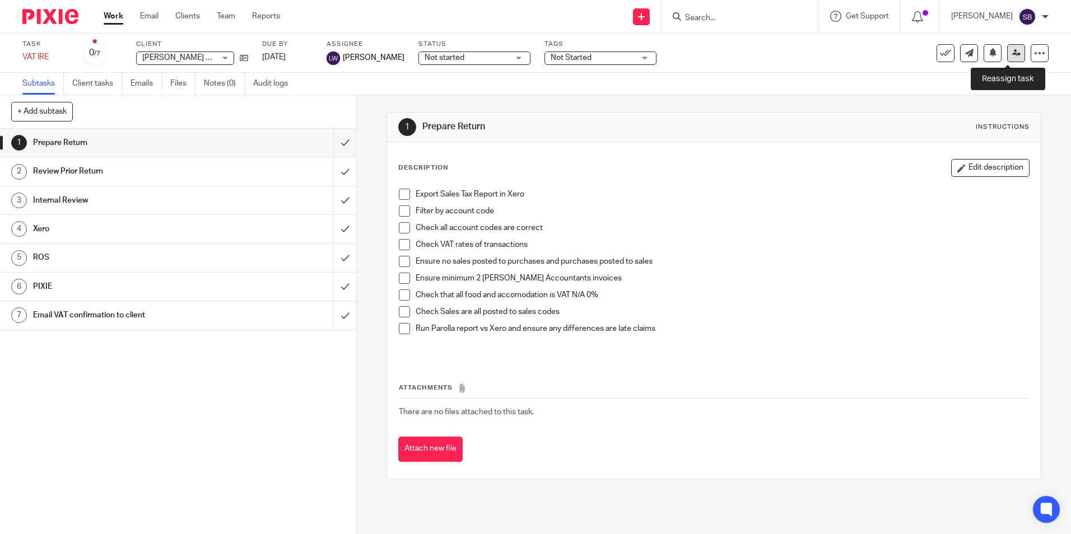
click at [1012, 50] on icon at bounding box center [1016, 53] width 8 height 8
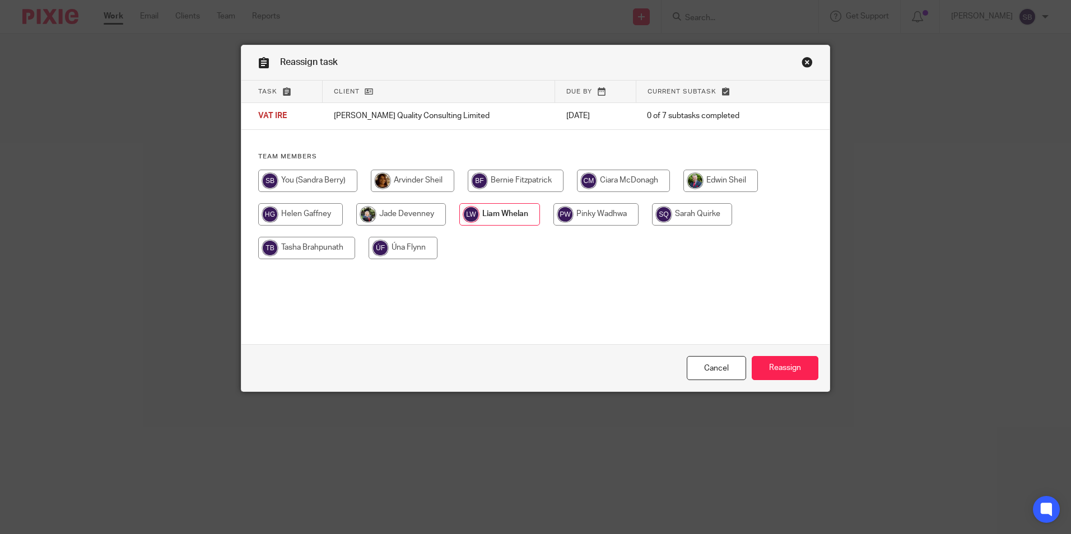
click at [294, 178] on input "radio" at bounding box center [307, 181] width 99 height 22
radio input "true"
click at [779, 366] on input "Reassign" at bounding box center [785, 368] width 67 height 24
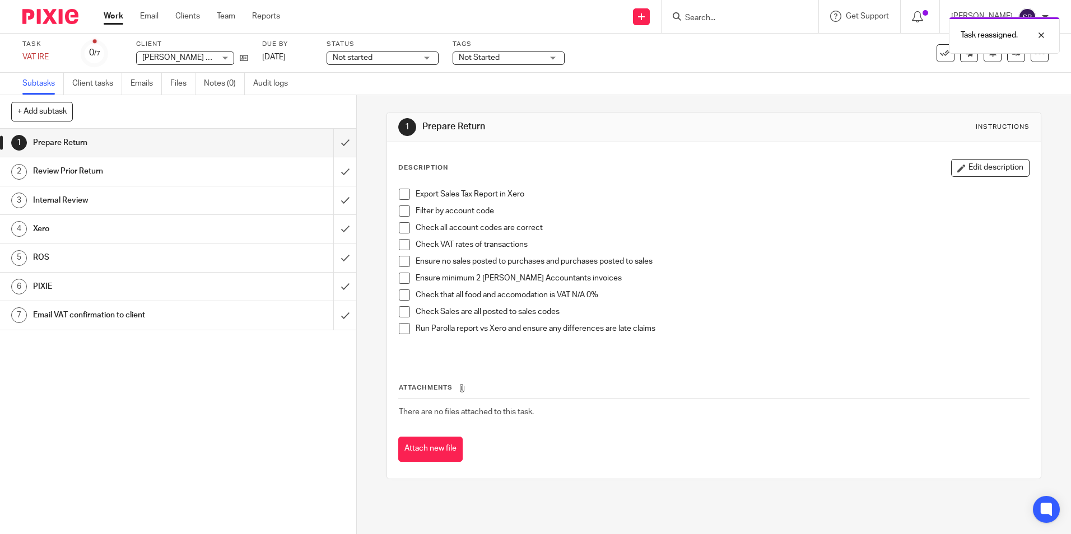
click at [110, 16] on link "Work" at bounding box center [114, 16] width 20 height 11
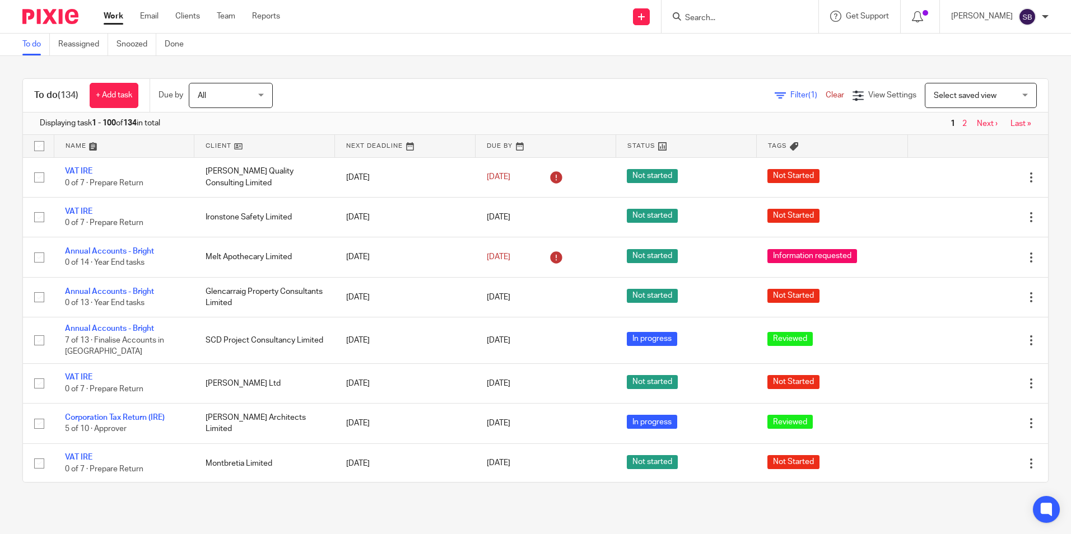
click at [700, 18] on input "Search" at bounding box center [734, 18] width 101 height 10
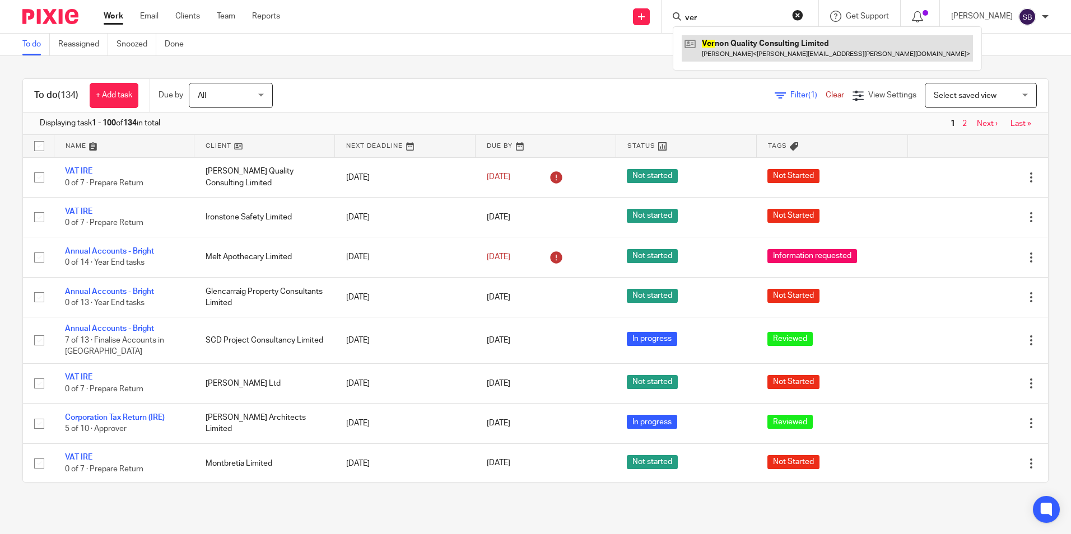
type input "ver"
click at [744, 43] on link at bounding box center [827, 48] width 291 height 26
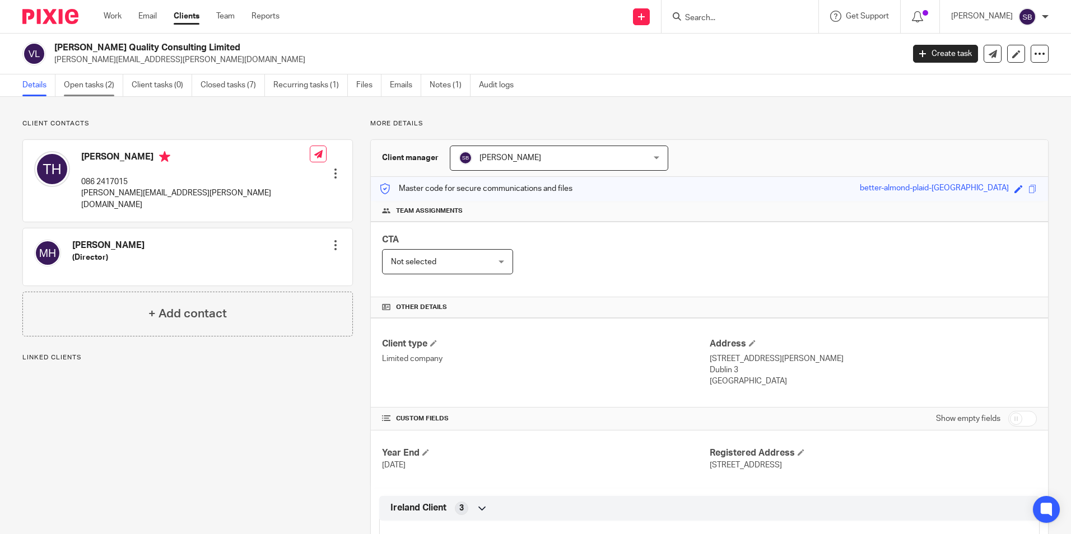
click at [97, 84] on link "Open tasks (2)" at bounding box center [93, 85] width 59 height 22
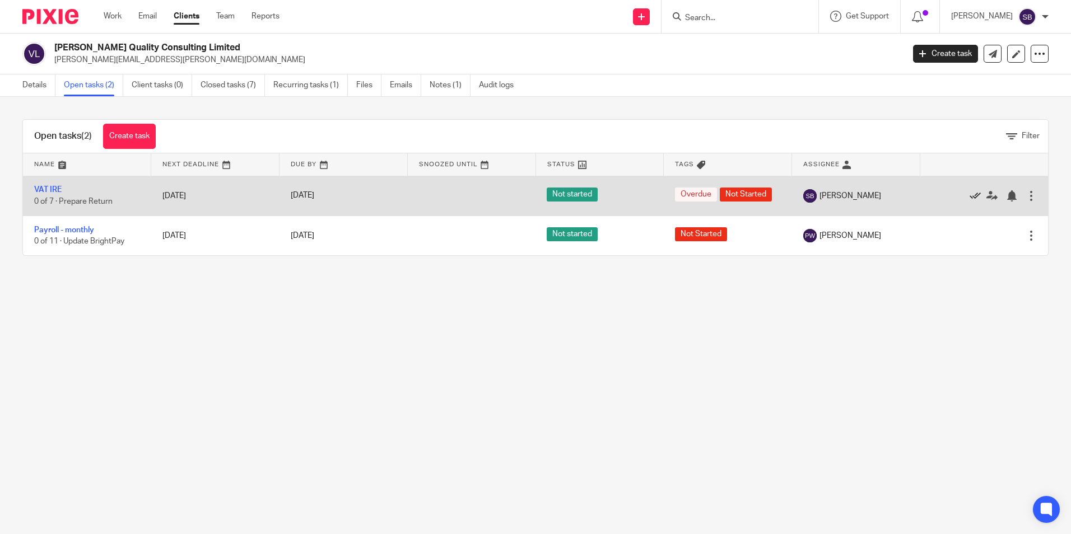
click at [970, 193] on icon at bounding box center [975, 195] width 11 height 11
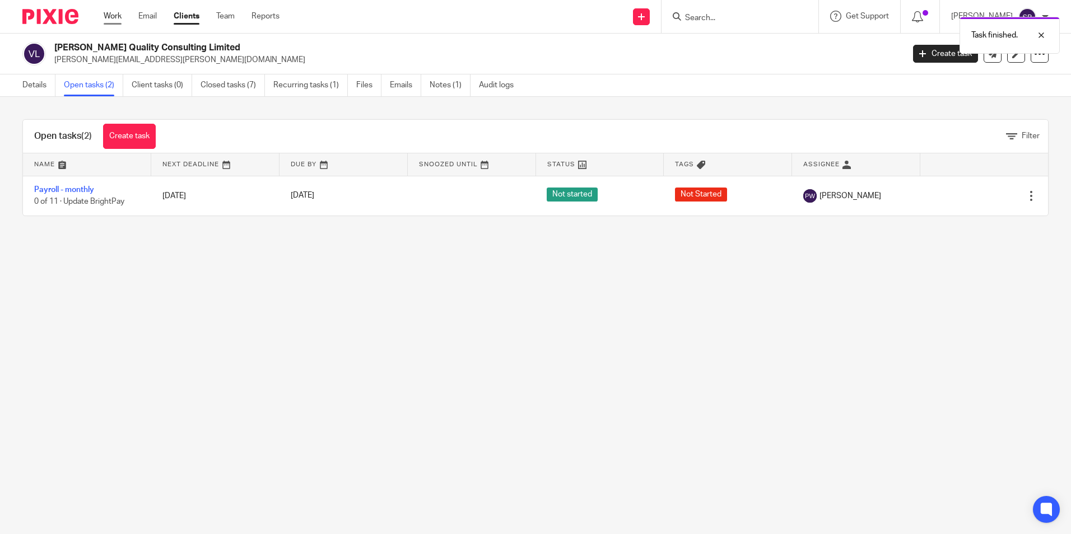
click at [118, 17] on link "Work" at bounding box center [113, 16] width 18 height 11
